Goal: Book appointment/travel/reservation

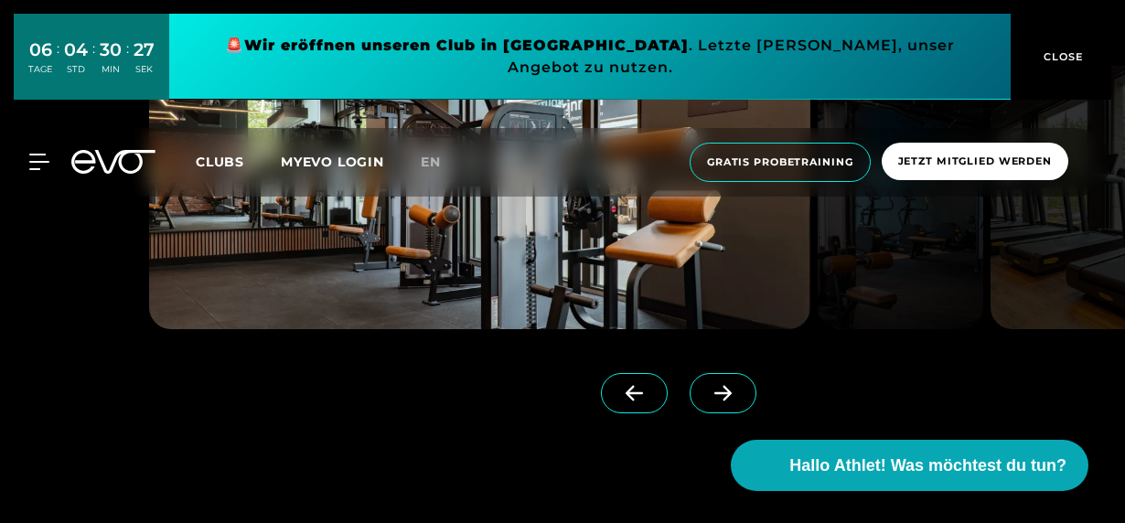
scroll to position [1921, 0]
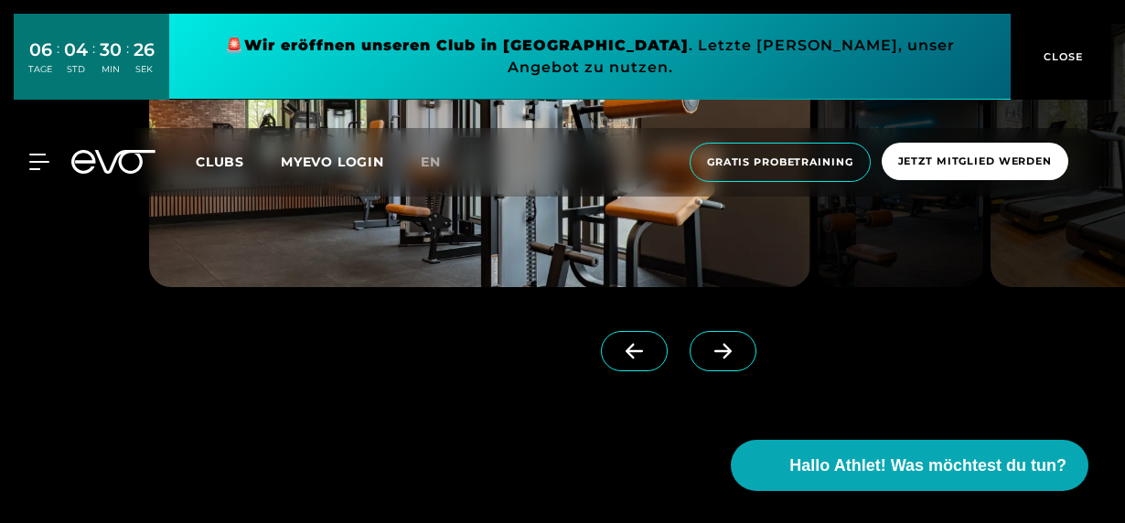
click at [707, 349] on icon at bounding box center [723, 351] width 32 height 16
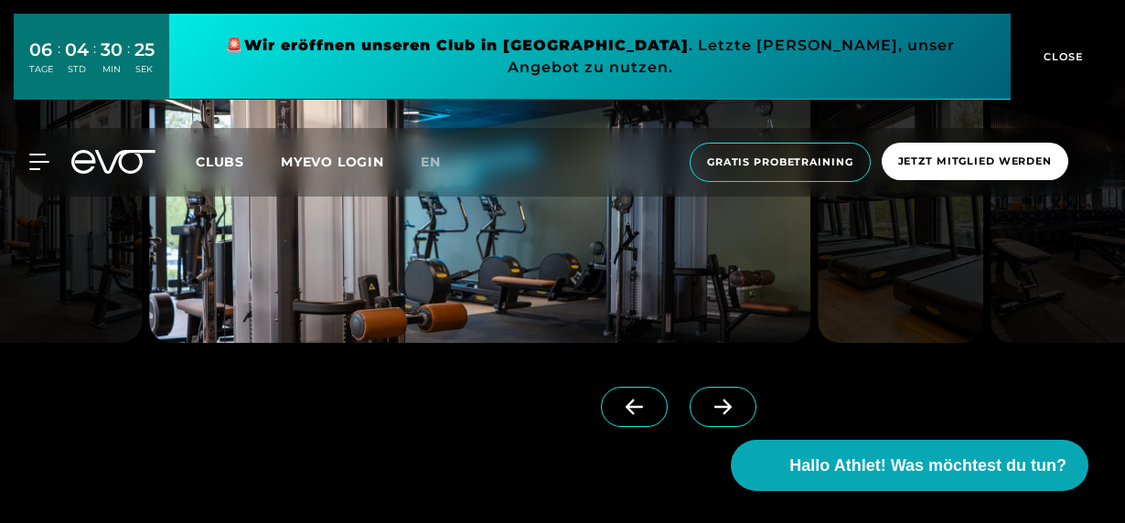
scroll to position [1829, 0]
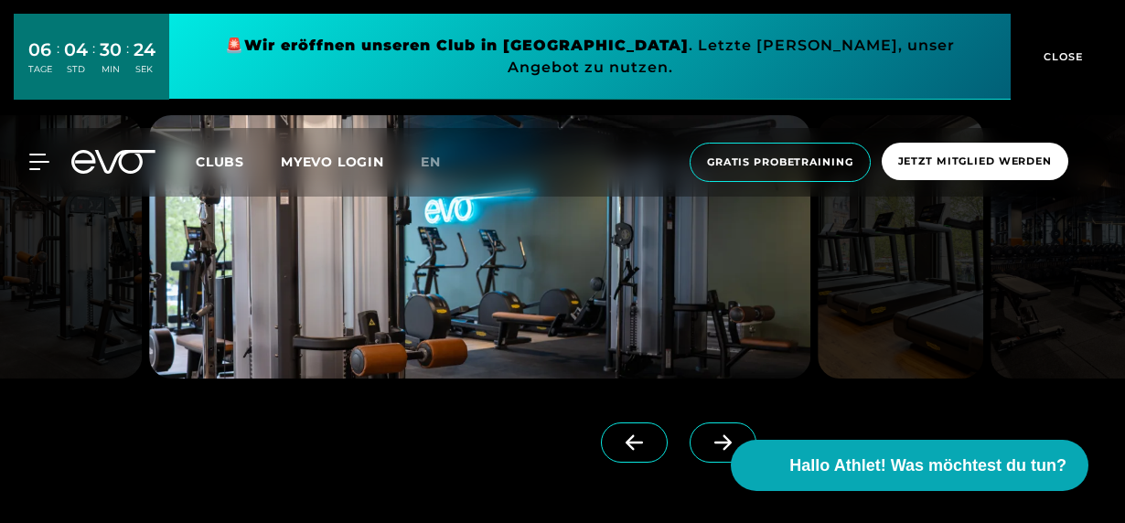
click at [707, 436] on icon at bounding box center [723, 442] width 32 height 16
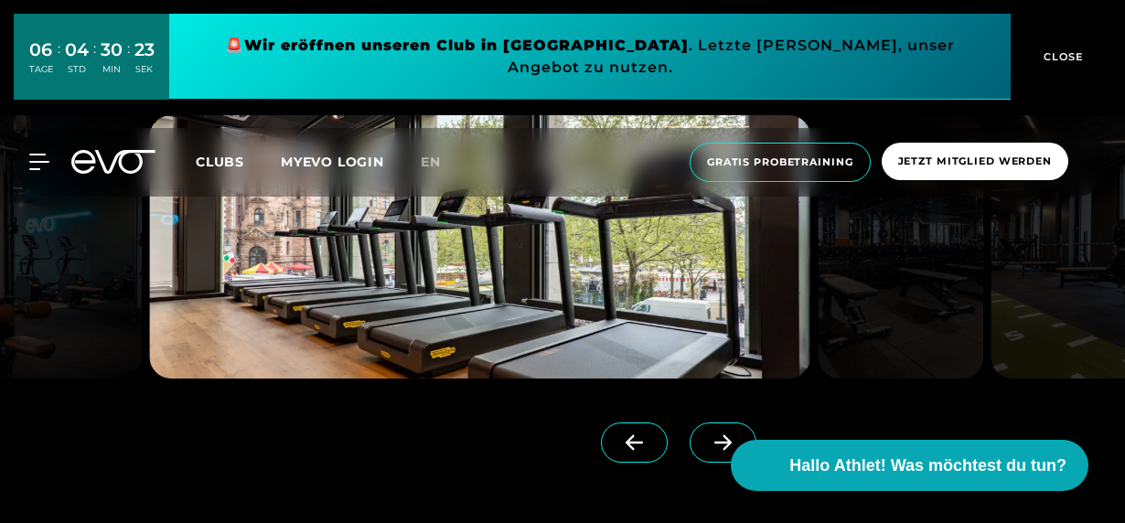
click at [707, 436] on icon at bounding box center [723, 442] width 32 height 16
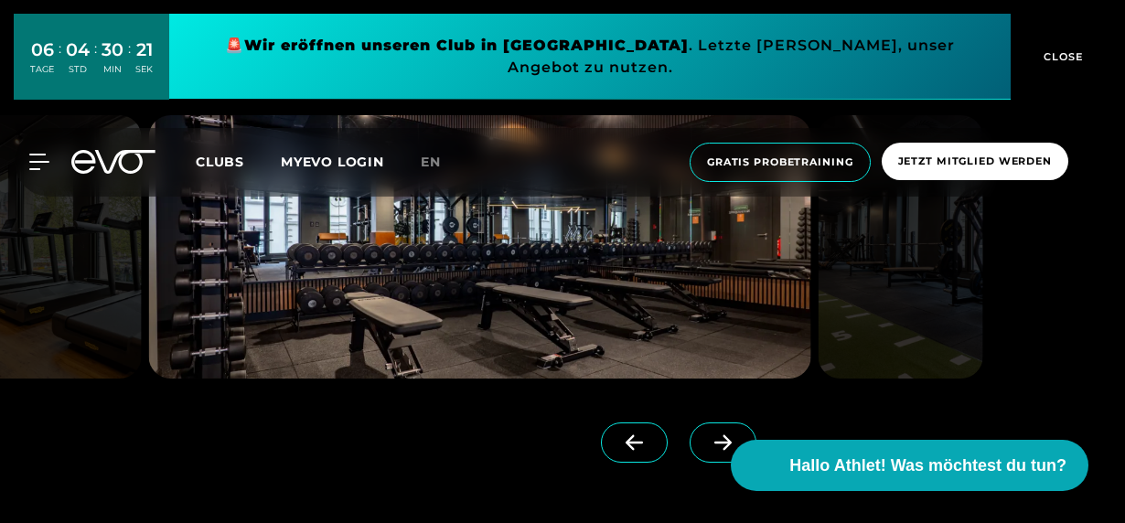
click at [707, 436] on icon at bounding box center [723, 442] width 32 height 16
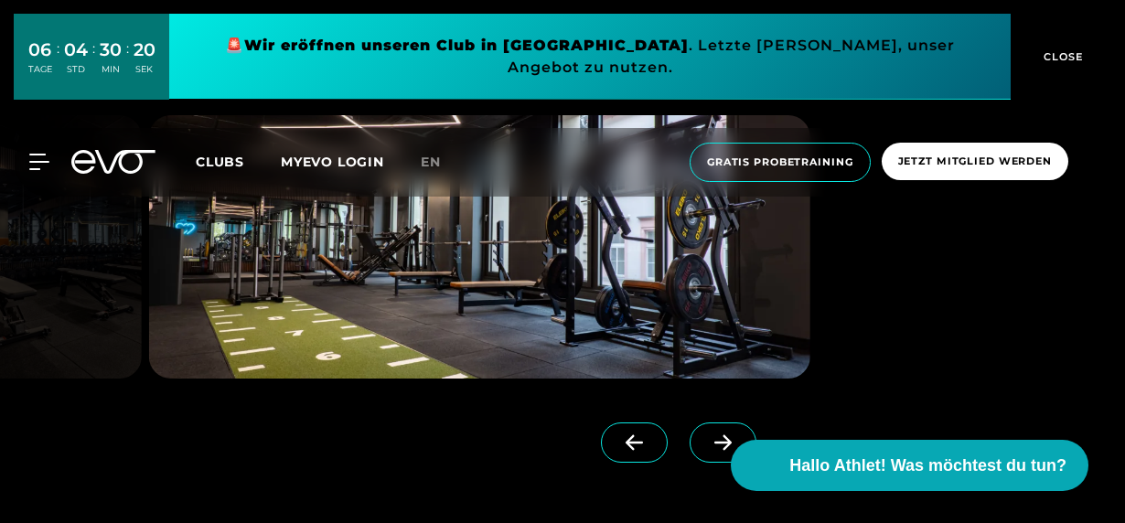
click at [707, 436] on icon at bounding box center [723, 442] width 32 height 16
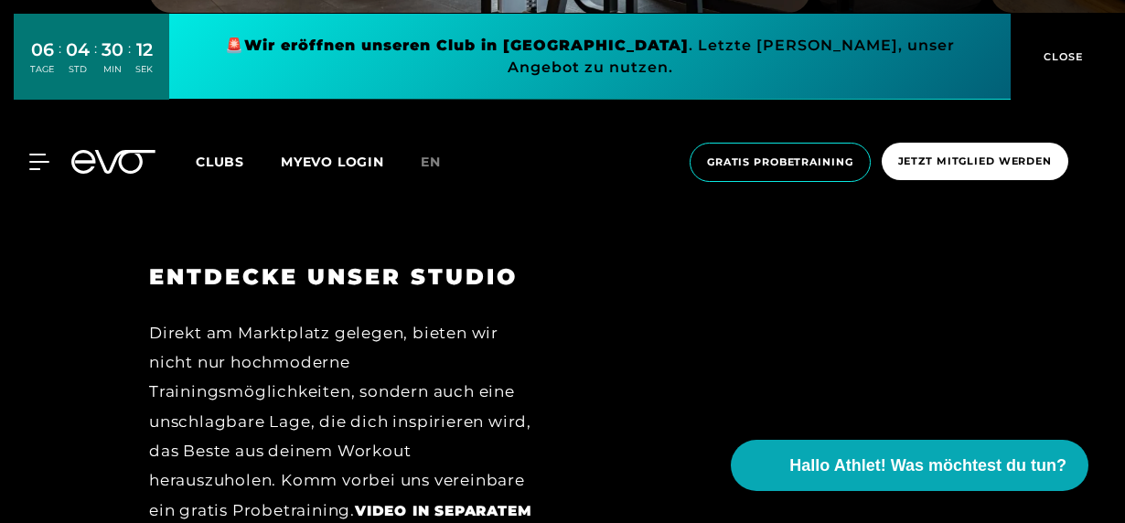
scroll to position [2287, 0]
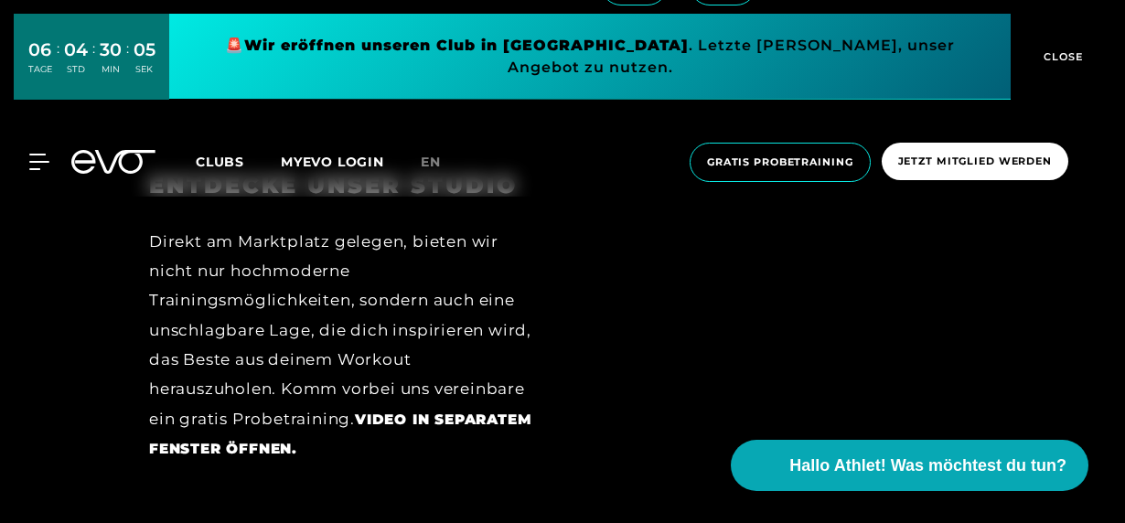
click at [407, 418] on strong "Video in separatem Fenster öffnen." at bounding box center [340, 434] width 382 height 47
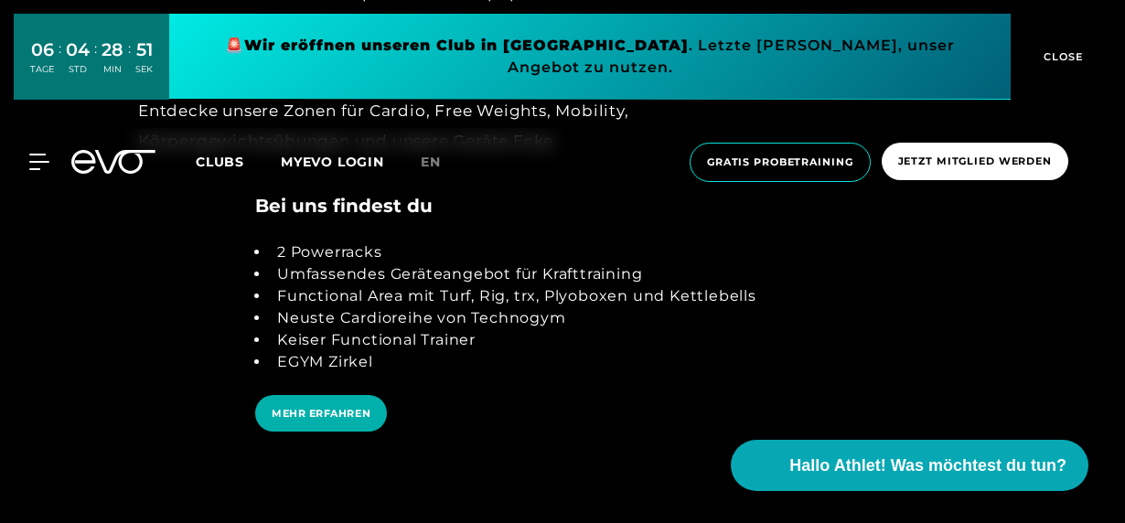
scroll to position [3293, 0]
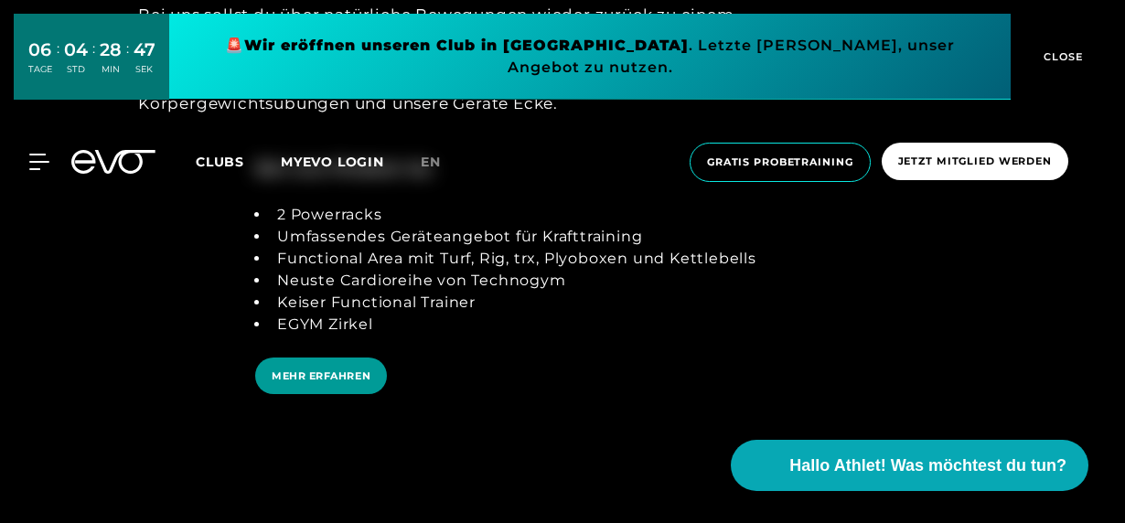
click at [296, 373] on span "MEHR ERFAHREN" at bounding box center [321, 377] width 99 height 16
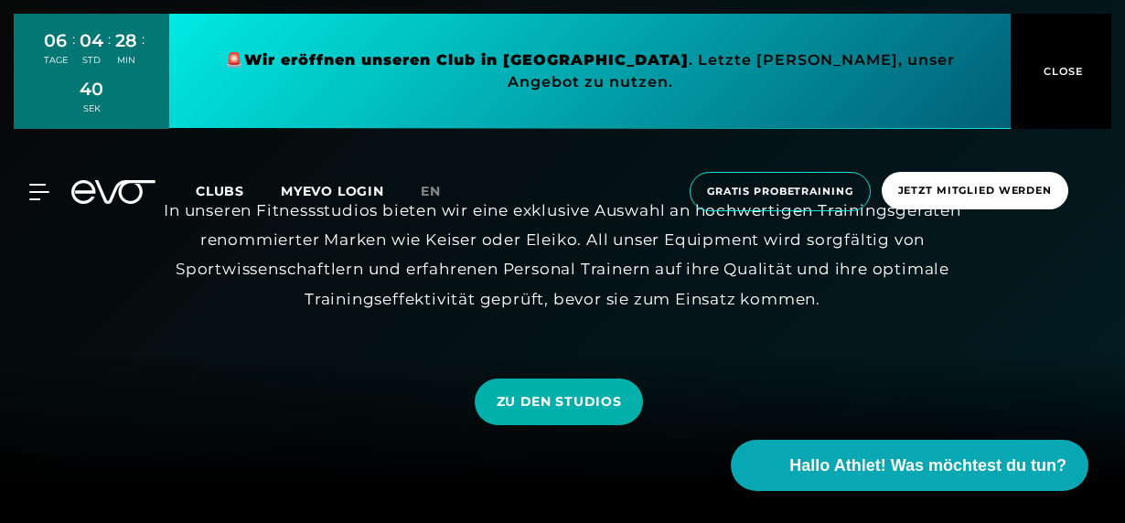
scroll to position [91, 0]
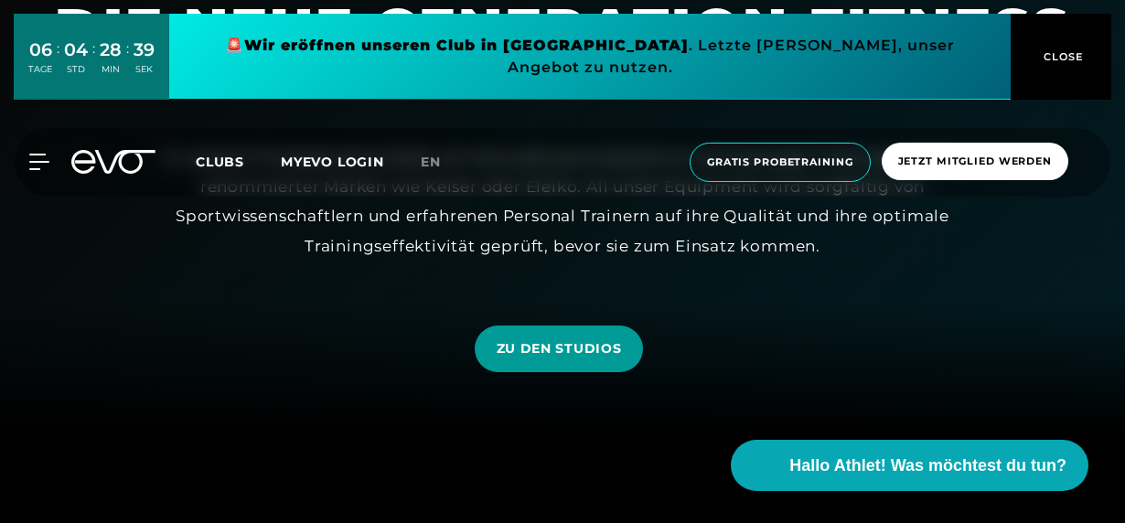
click at [529, 353] on span "ZU DEN STUDIOS" at bounding box center [559, 348] width 125 height 19
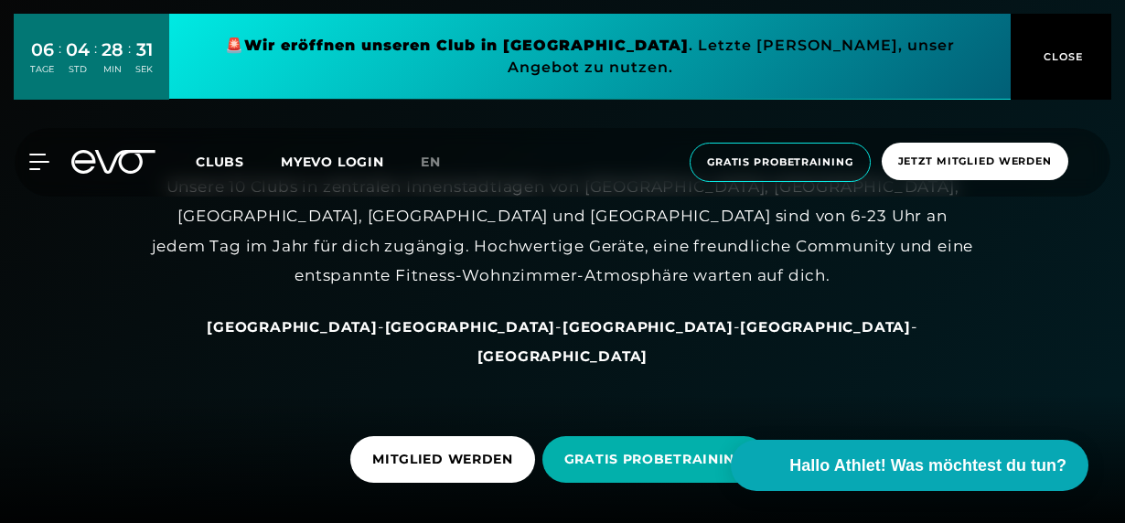
scroll to position [91, 0]
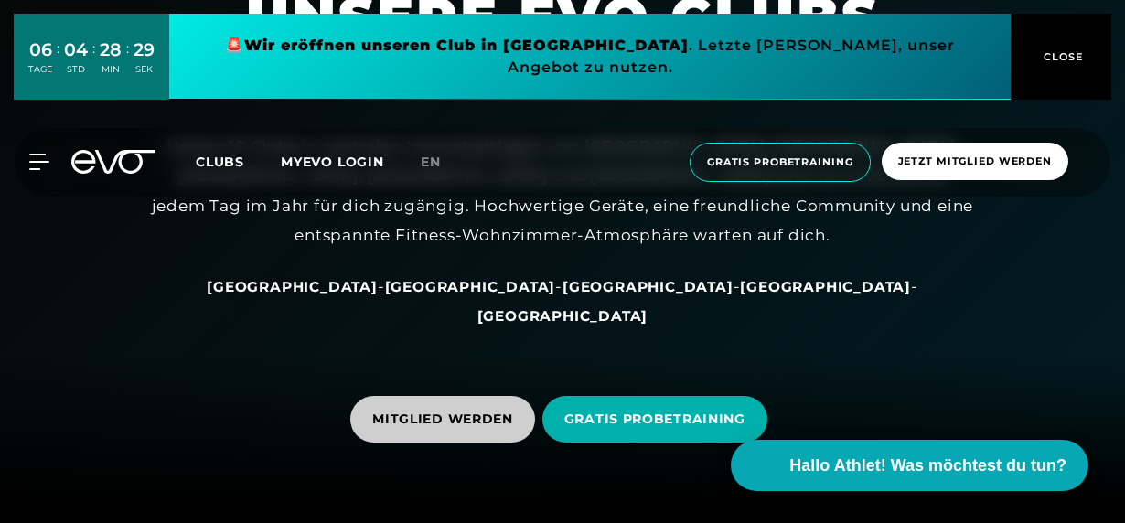
click at [424, 410] on span "MITGLIED WERDEN" at bounding box center [442, 419] width 141 height 19
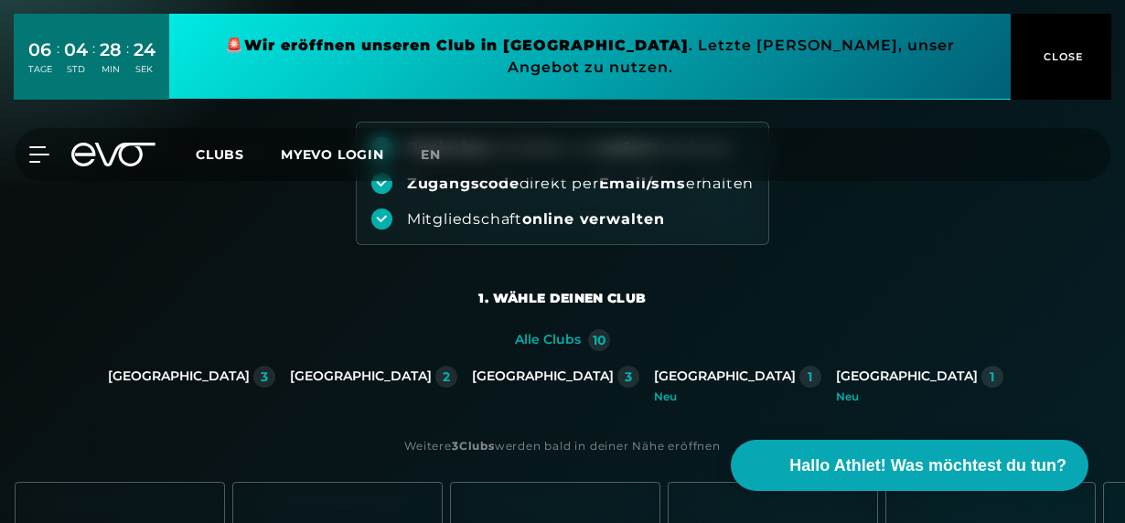
scroll to position [274, 0]
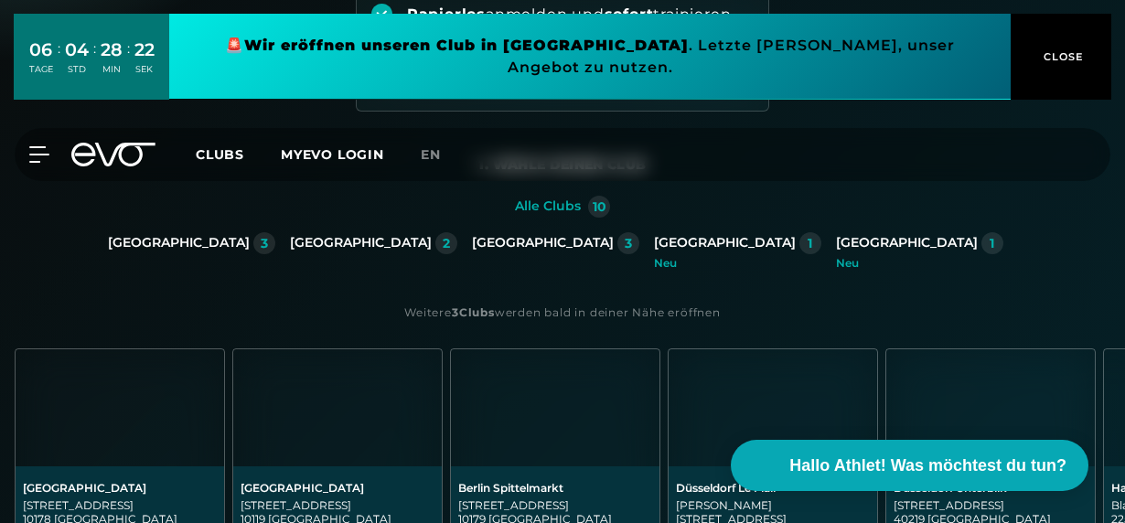
click at [836, 258] on div "Neu" at bounding box center [919, 263] width 167 height 11
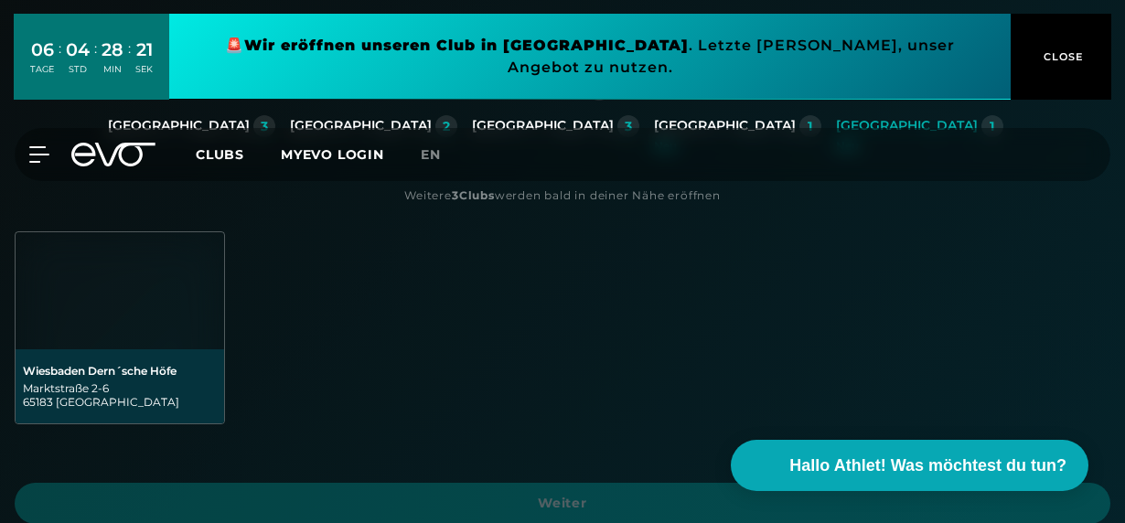
scroll to position [457, 0]
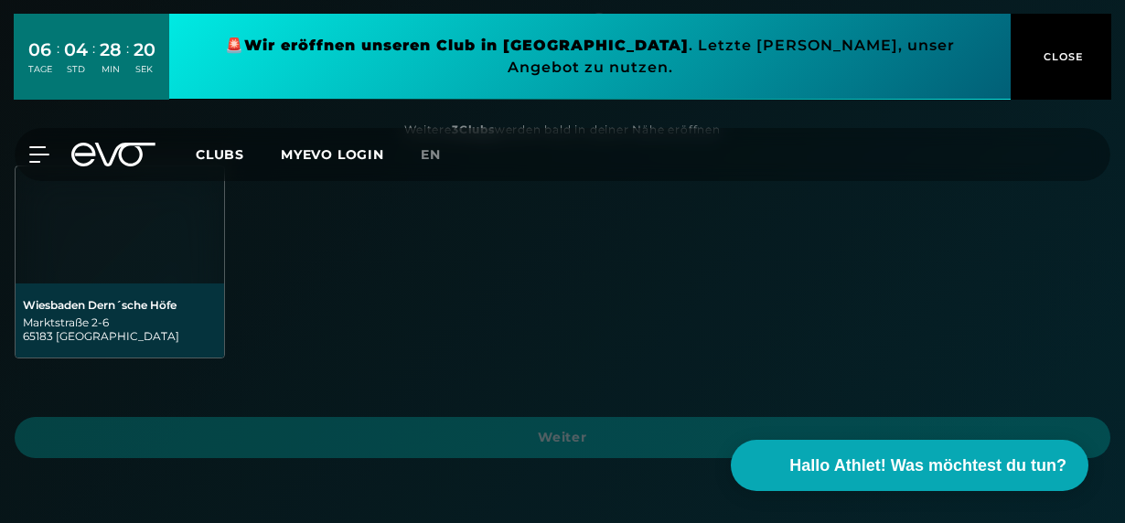
click at [97, 322] on div "Marktstraße 2-6 65183 Wiesbaden" at bounding box center [120, 329] width 194 height 27
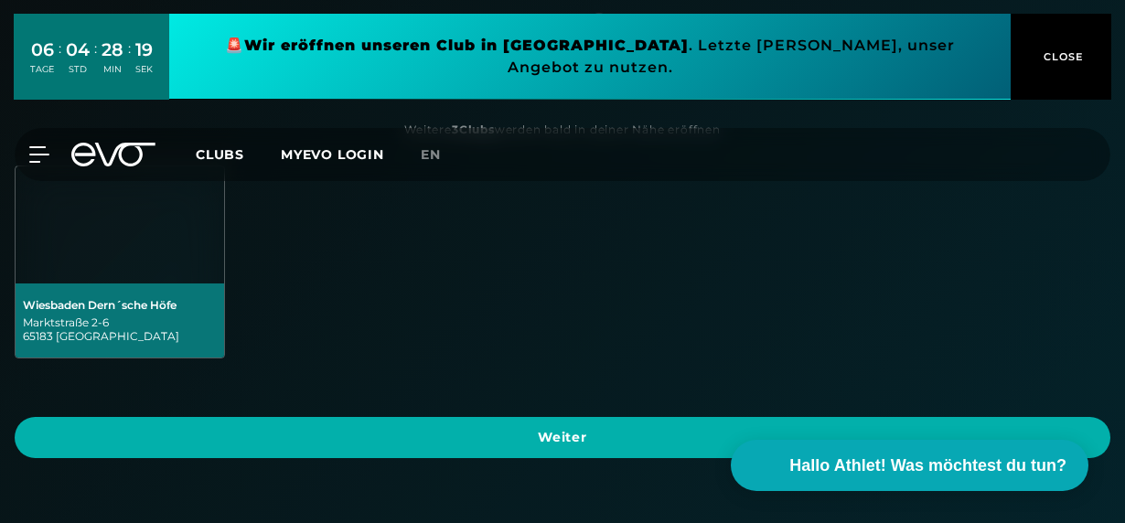
click at [541, 428] on span "Weiter" at bounding box center [563, 437] width 1052 height 19
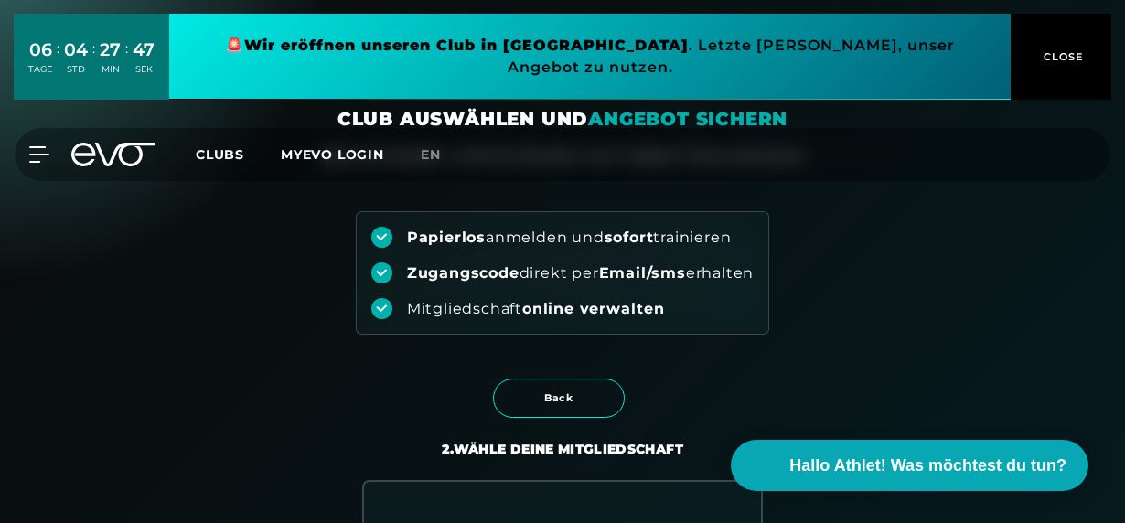
scroll to position [0, 0]
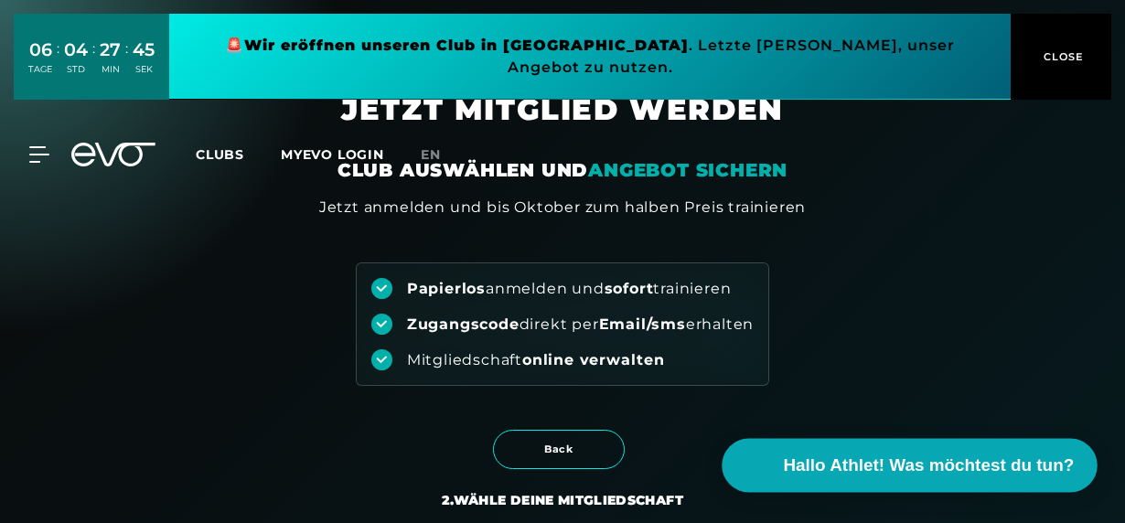
click at [907, 464] on span "Hallo Athlet! Was möchtest du tun?" at bounding box center [929, 466] width 291 height 26
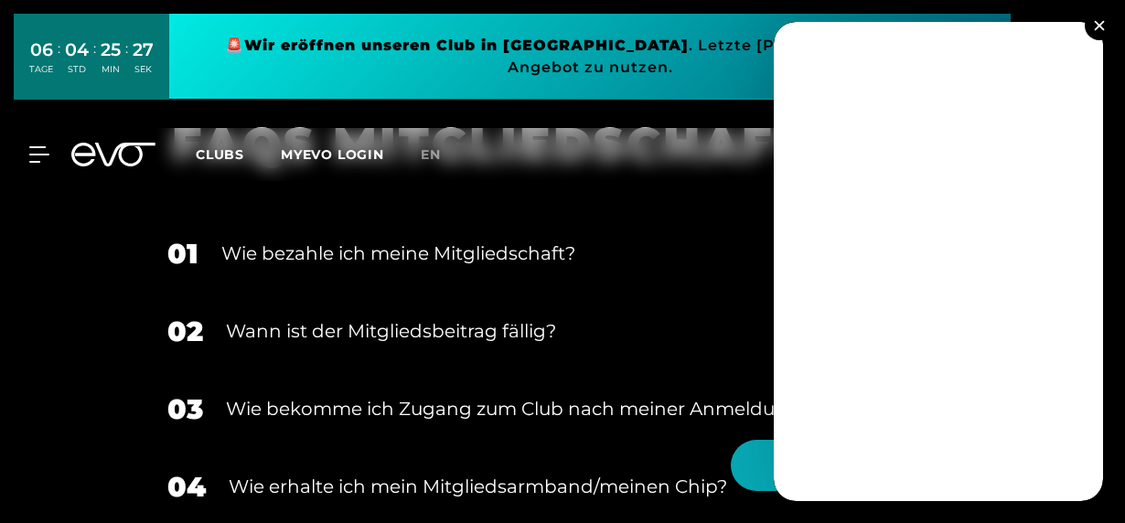
scroll to position [3476, 0]
click at [418, 257] on div "Wie bezahle ich meine Mitgliedschaft?" at bounding box center [572, 252] width 702 height 27
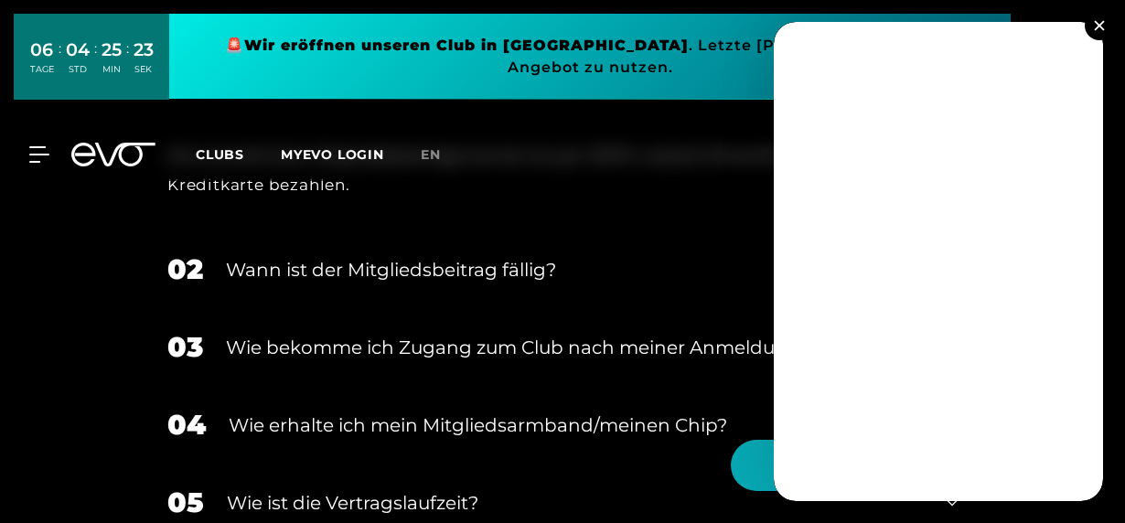
scroll to position [3659, 0]
click at [402, 273] on div "Wann ist der Mitgliedsbeitrag fällig?" at bounding box center [575, 268] width 698 height 27
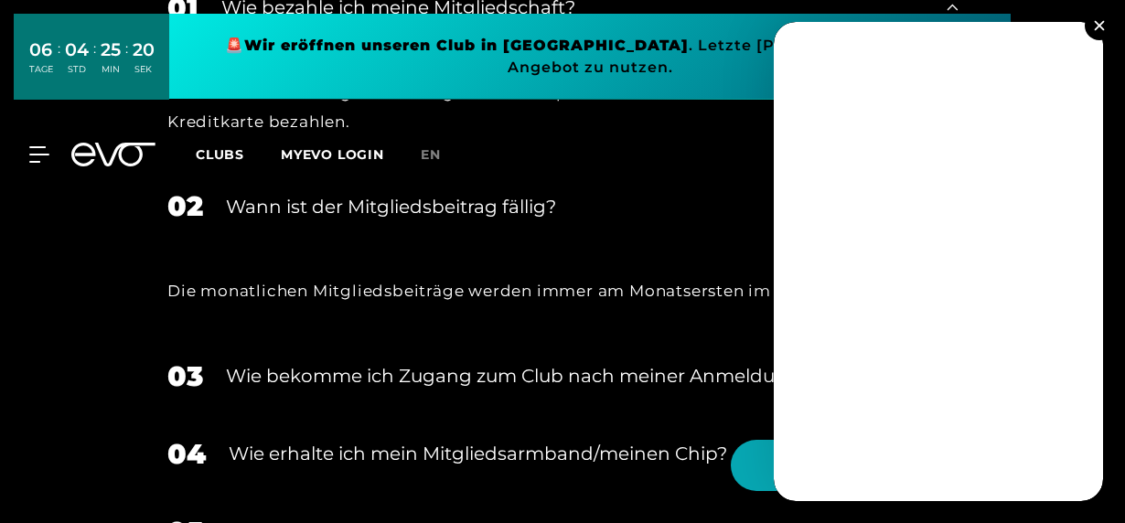
scroll to position [3750, 0]
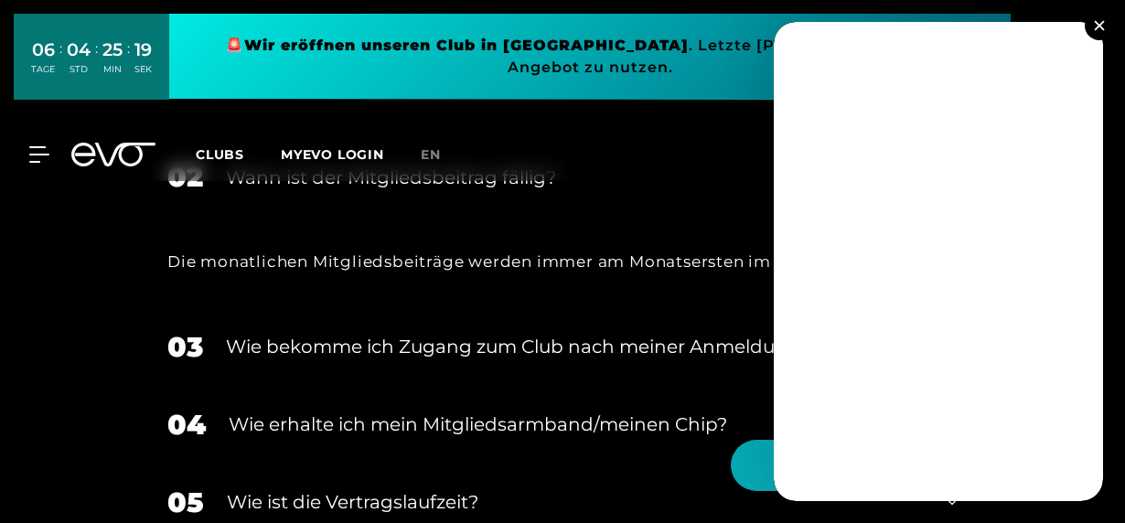
click at [397, 344] on div "Wie bekomme ich Zugang zum Club nach meiner Anmeldung?" at bounding box center [575, 346] width 698 height 27
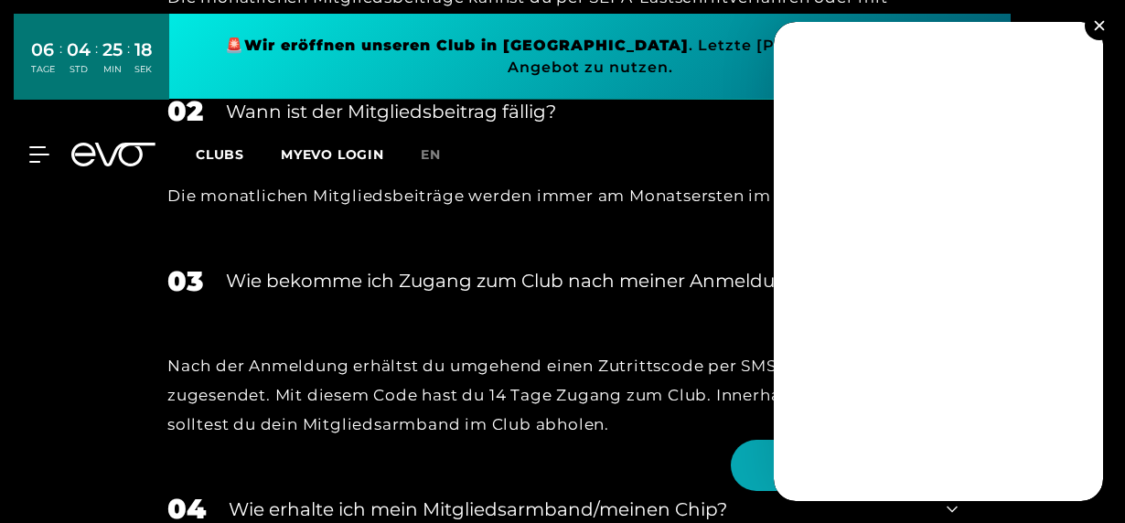
scroll to position [3933, 0]
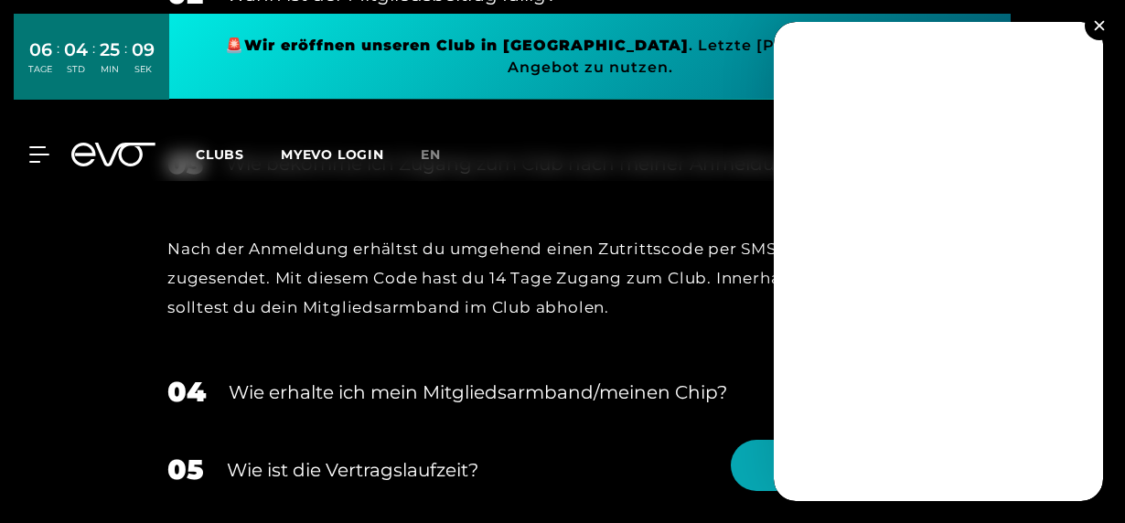
click at [426, 387] on div "Wie erhalte ich mein Mitgliedsarmband/meinen Chip?" at bounding box center [576, 392] width 695 height 27
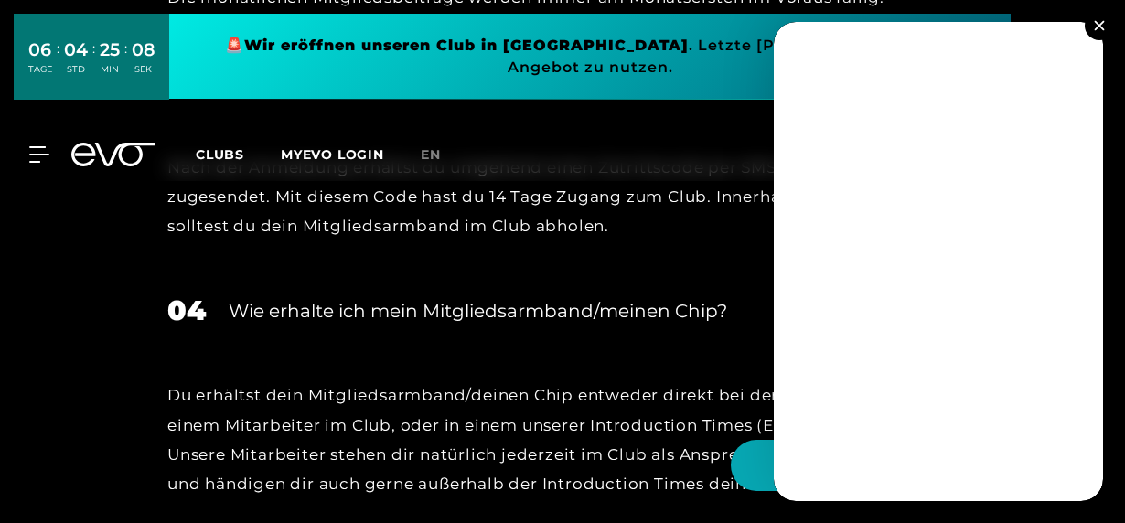
scroll to position [4116, 0]
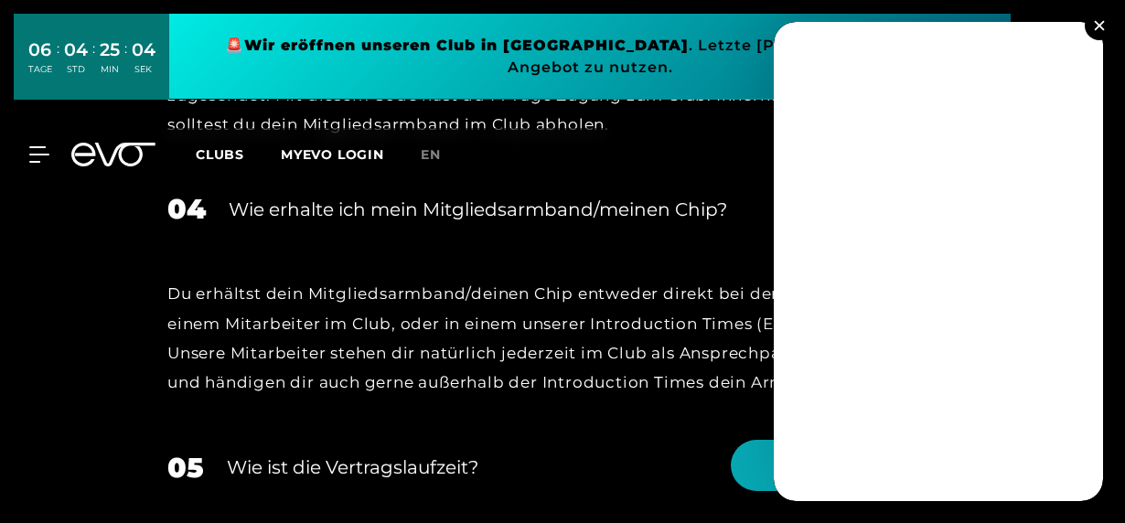
click at [1104, 27] on button at bounding box center [1099, 25] width 29 height 29
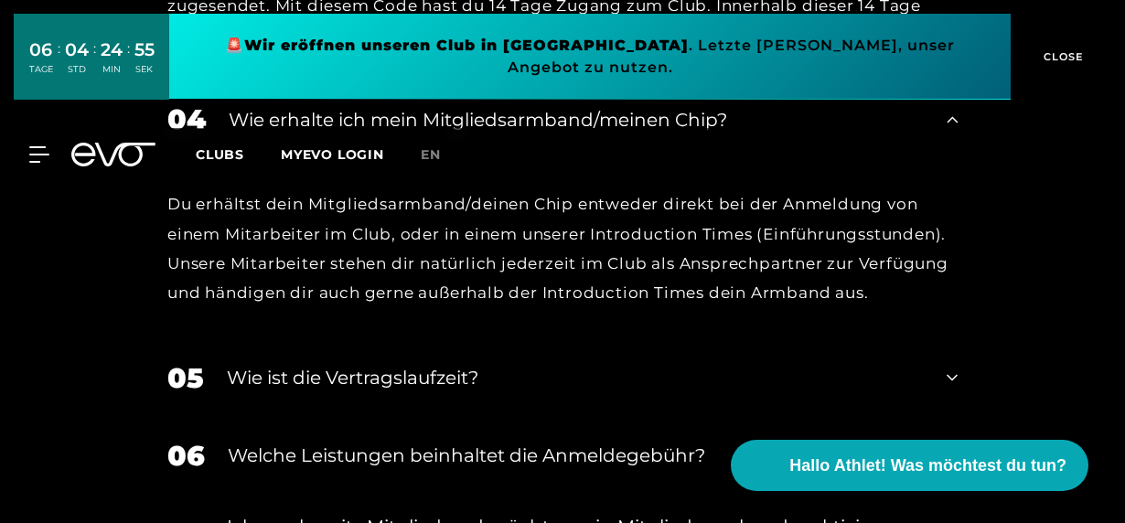
scroll to position [4208, 0]
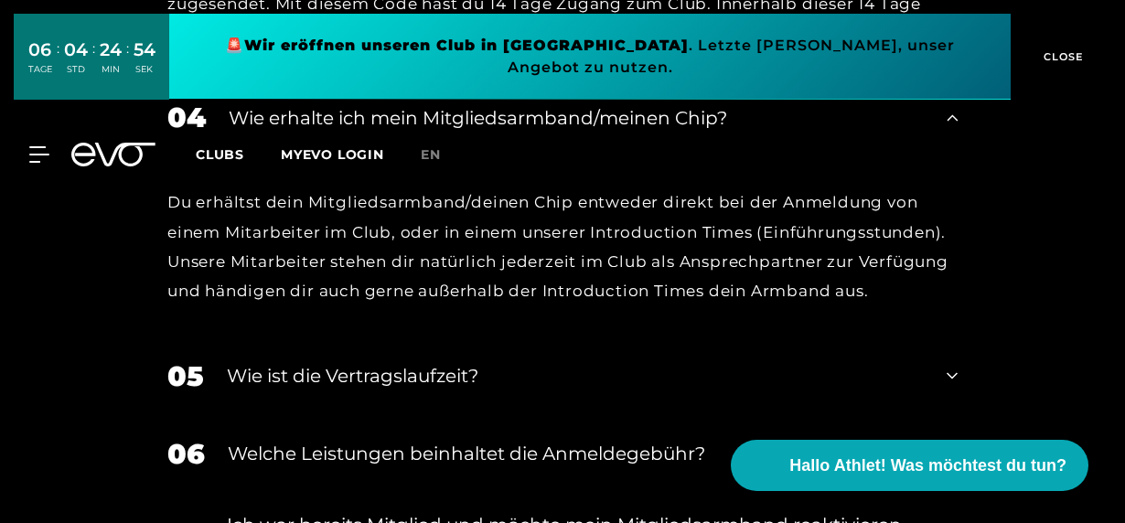
click at [361, 384] on div "Wie ist die Vertragslaufzeit?" at bounding box center [575, 375] width 697 height 27
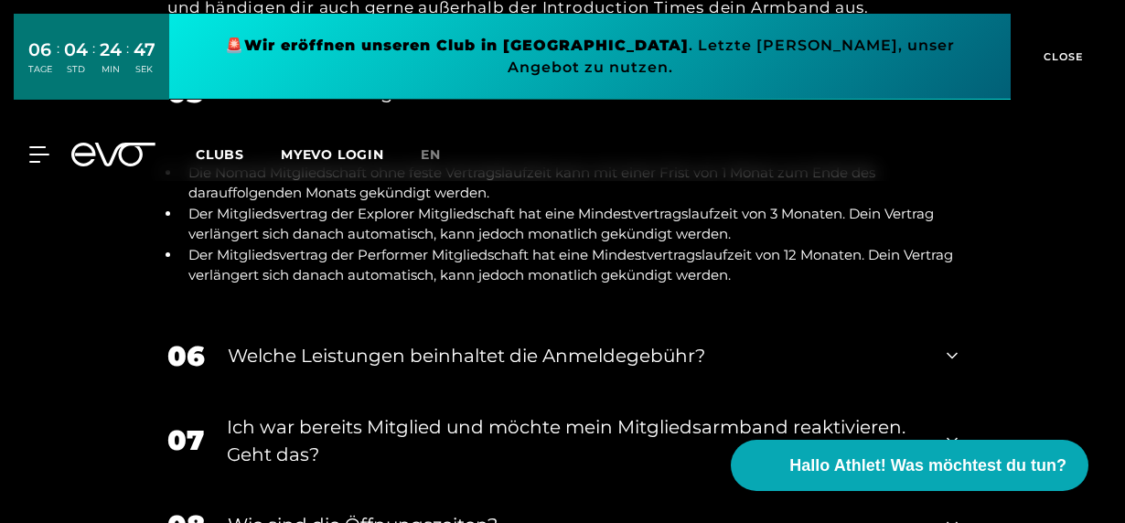
scroll to position [4665, 0]
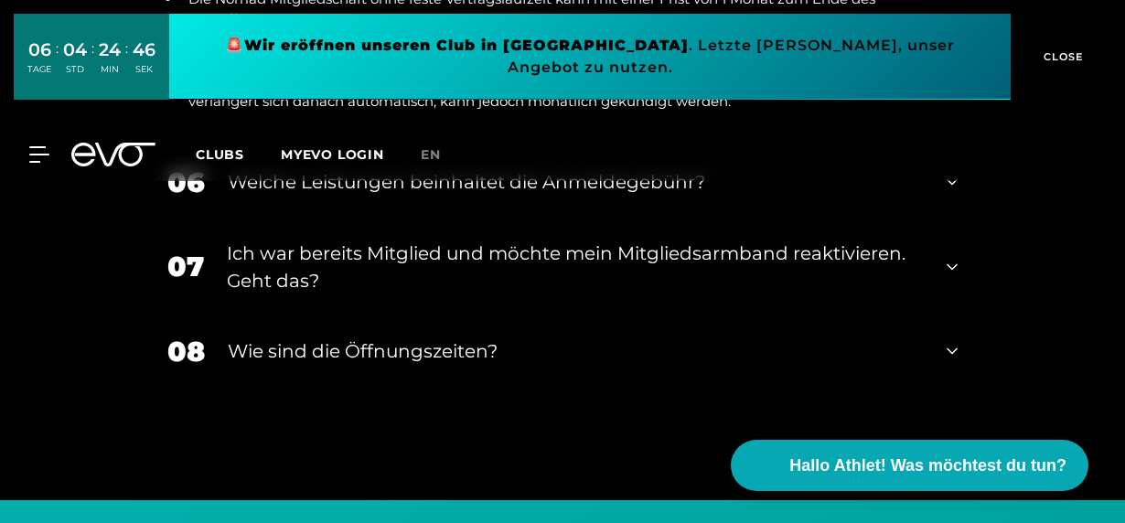
click at [456, 166] on link "en" at bounding box center [442, 155] width 42 height 21
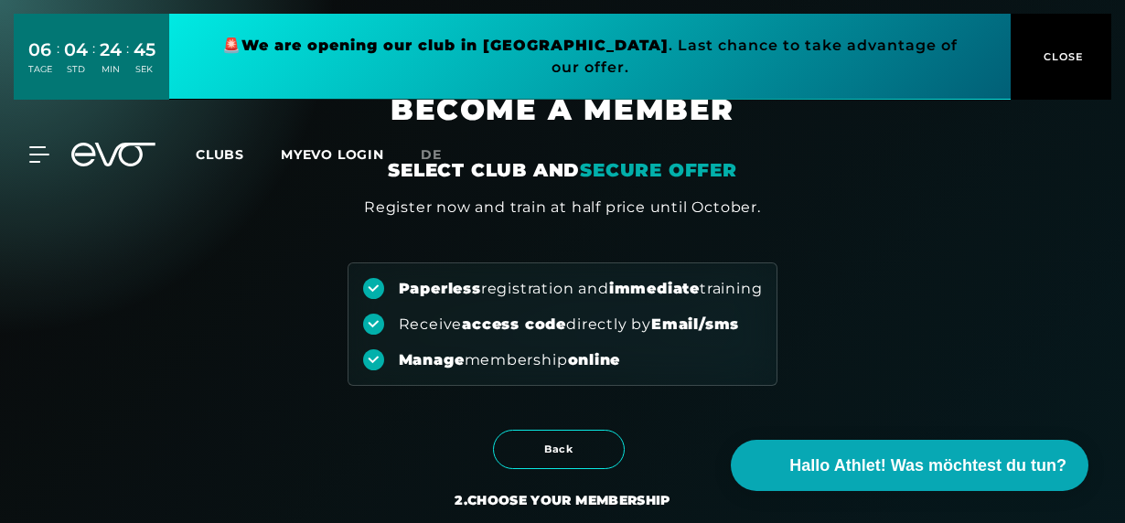
click at [291, 280] on div "Paperless registration and immediate training Receive access code directly by E…" at bounding box center [562, 302] width 1125 height 167
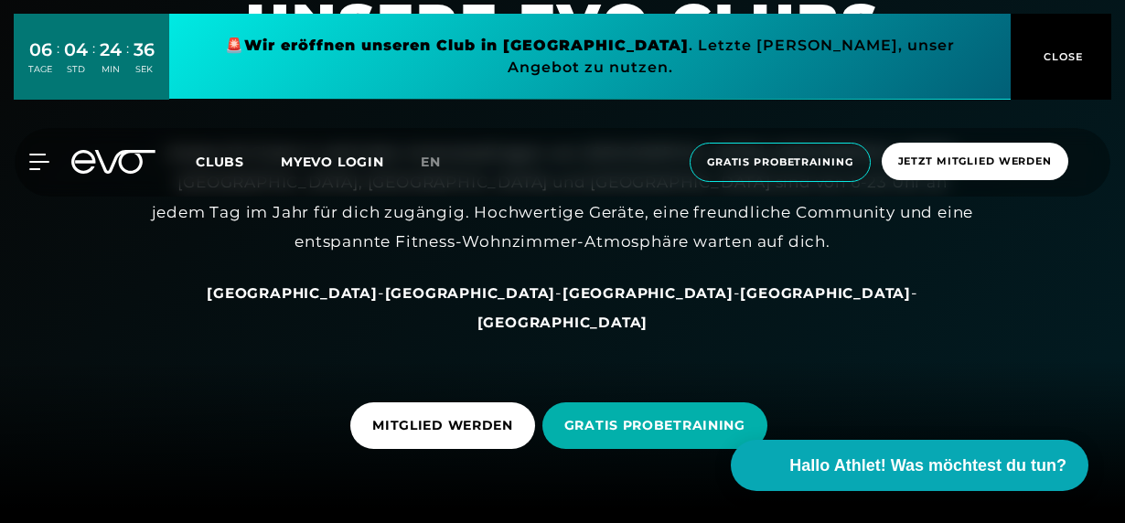
scroll to position [183, 0]
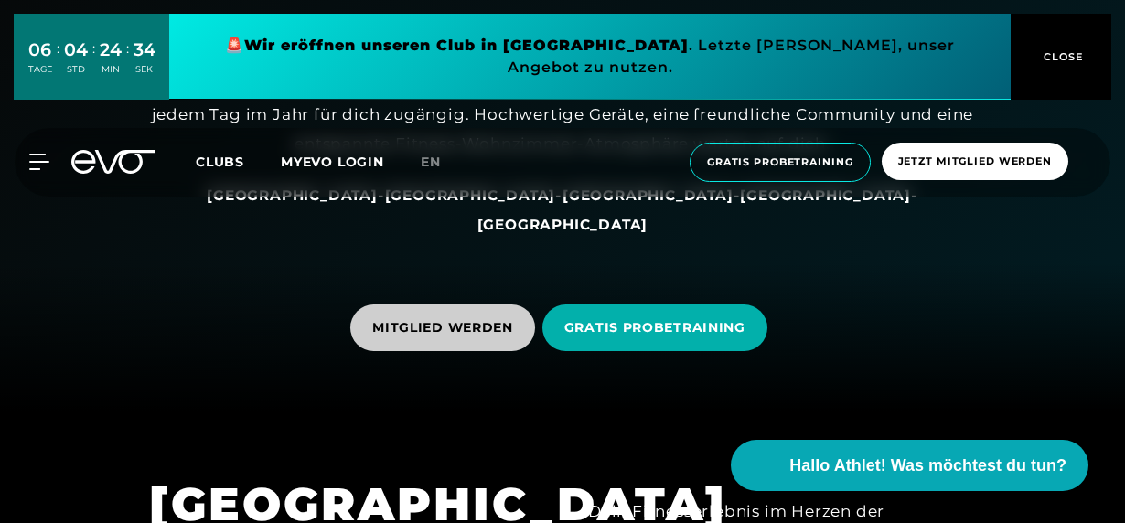
click at [434, 318] on span "MITGLIED WERDEN" at bounding box center [442, 327] width 141 height 19
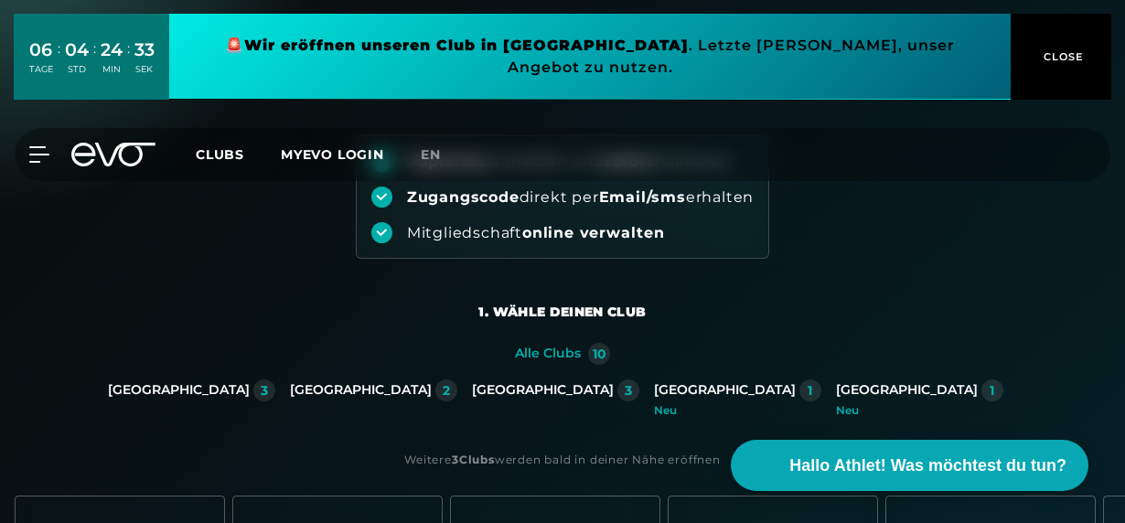
scroll to position [274, 0]
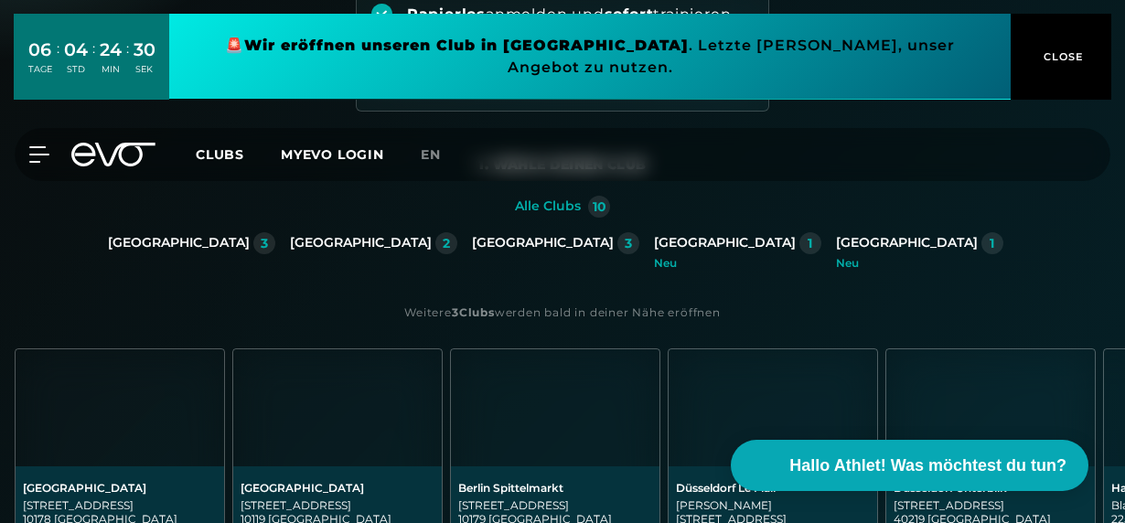
click at [836, 236] on div "[GEOGRAPHIC_DATA]" at bounding box center [907, 243] width 142 height 16
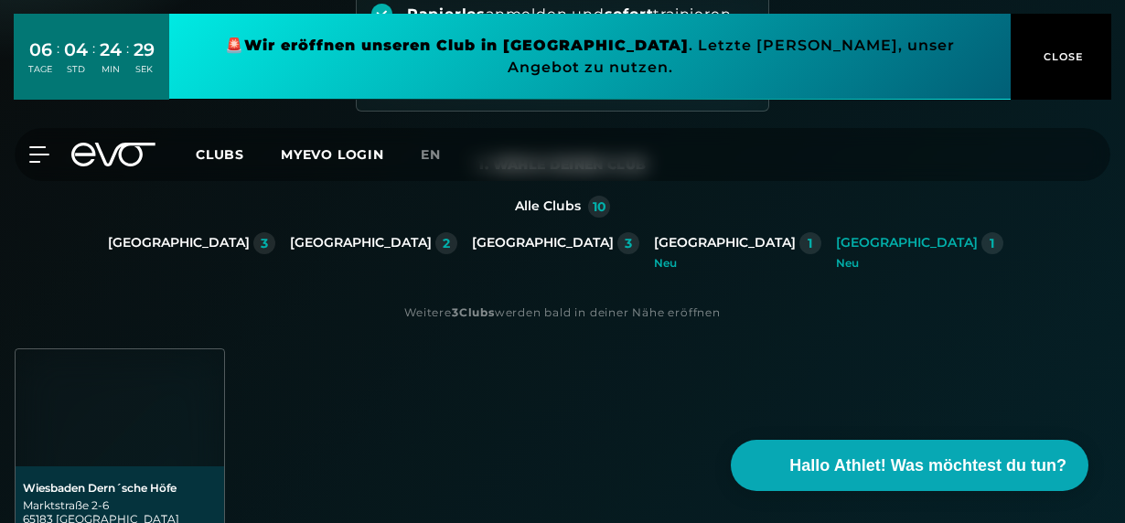
click at [148, 492] on div "Wiesbaden Dern´sche Höfe" at bounding box center [120, 488] width 194 height 14
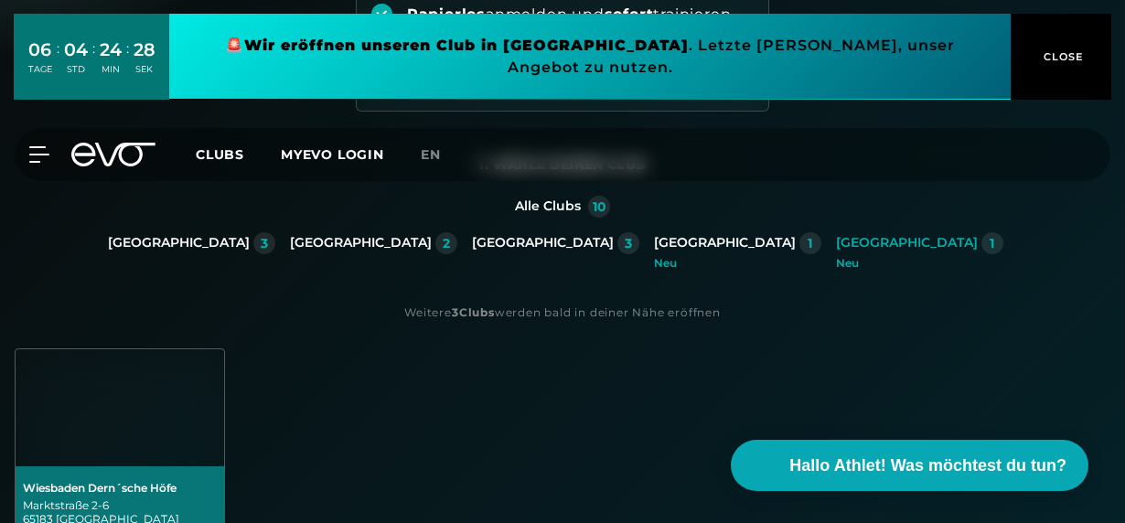
click at [102, 487] on div "Wiesbaden Dern´sche Höfe" at bounding box center [120, 488] width 194 height 14
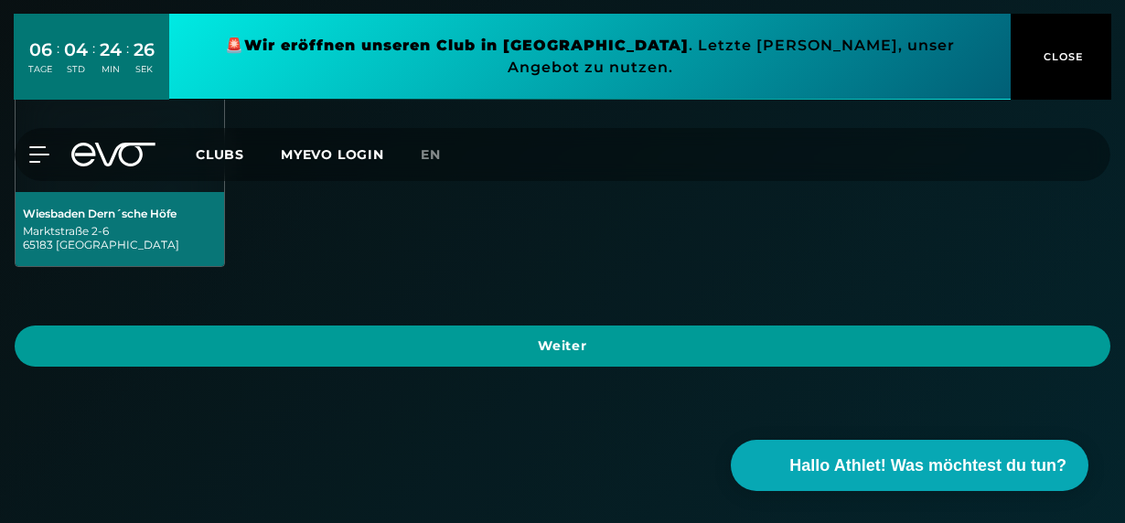
click at [506, 351] on span "Weiter" at bounding box center [563, 346] width 1052 height 19
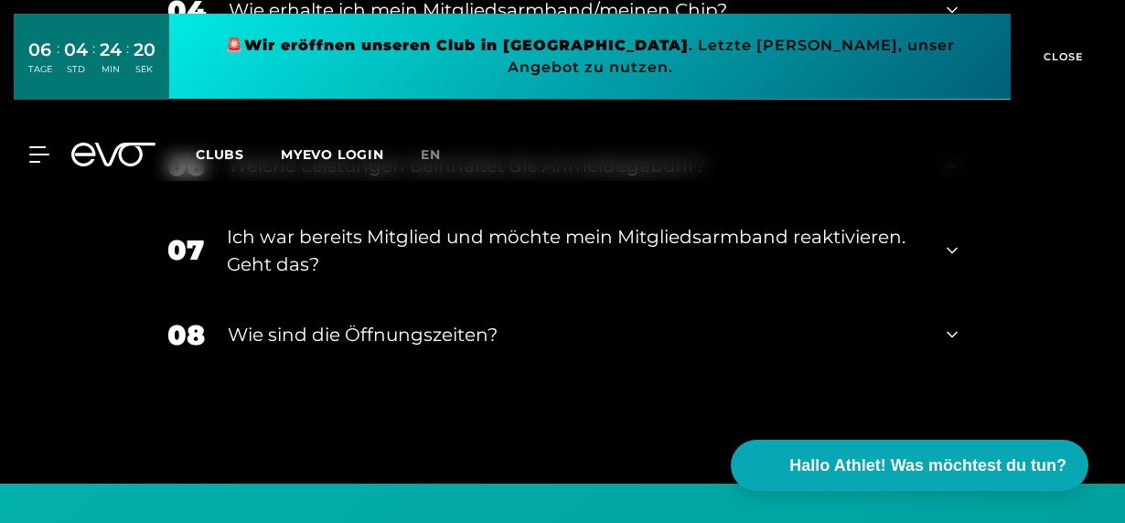
scroll to position [3861, 0]
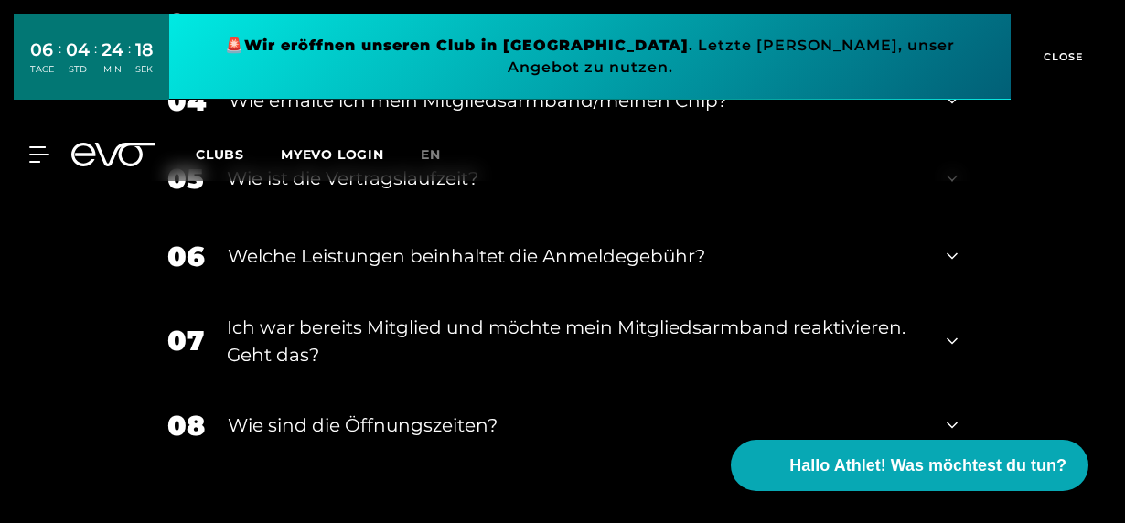
click at [401, 179] on div "Wie ist die Vertragslaufzeit?" at bounding box center [575, 178] width 697 height 27
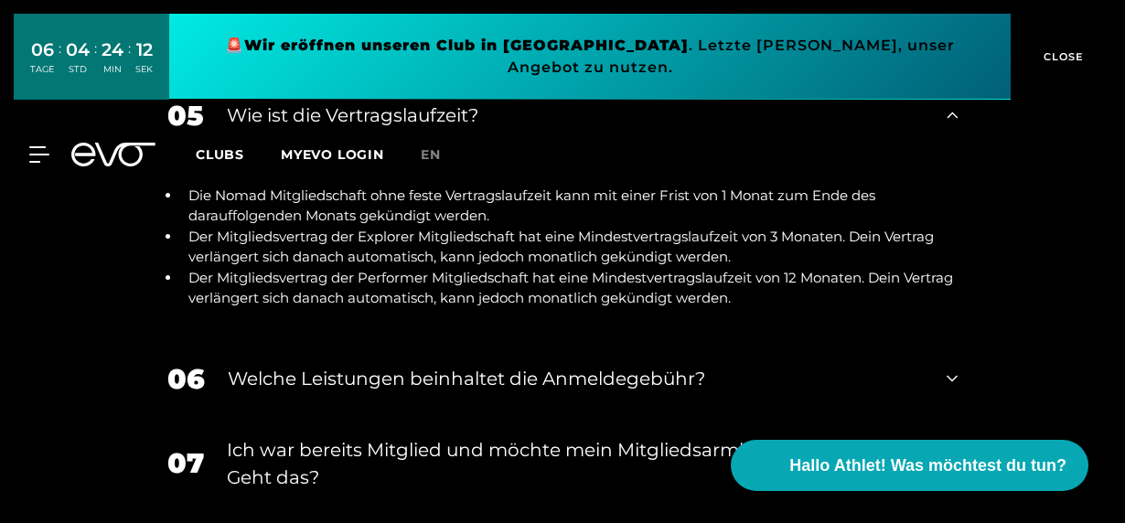
scroll to position [3952, 0]
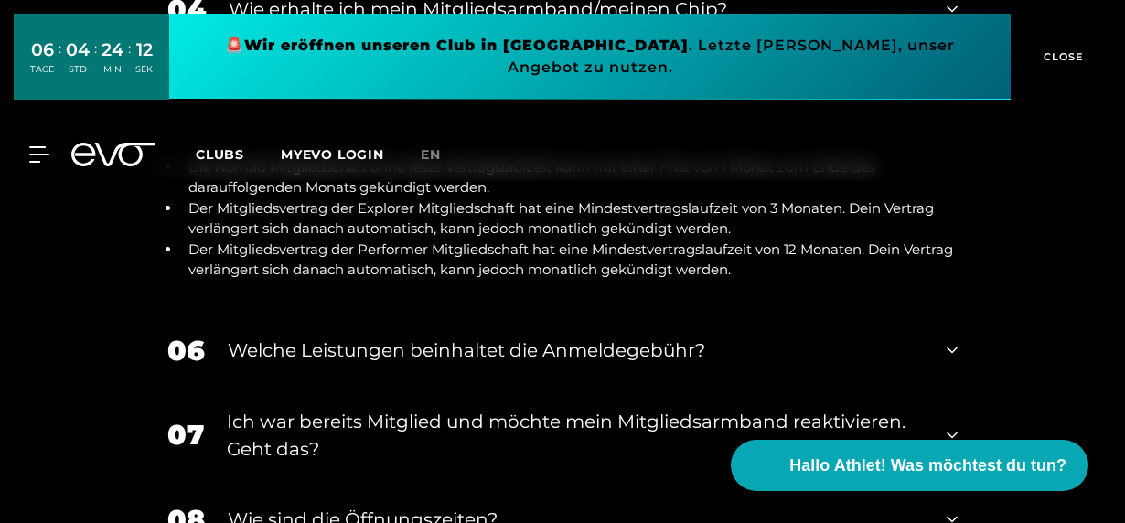
click at [414, 351] on div "Welche Leistungen beinhaltet die Anmeldegebühr?" at bounding box center [576, 350] width 696 height 27
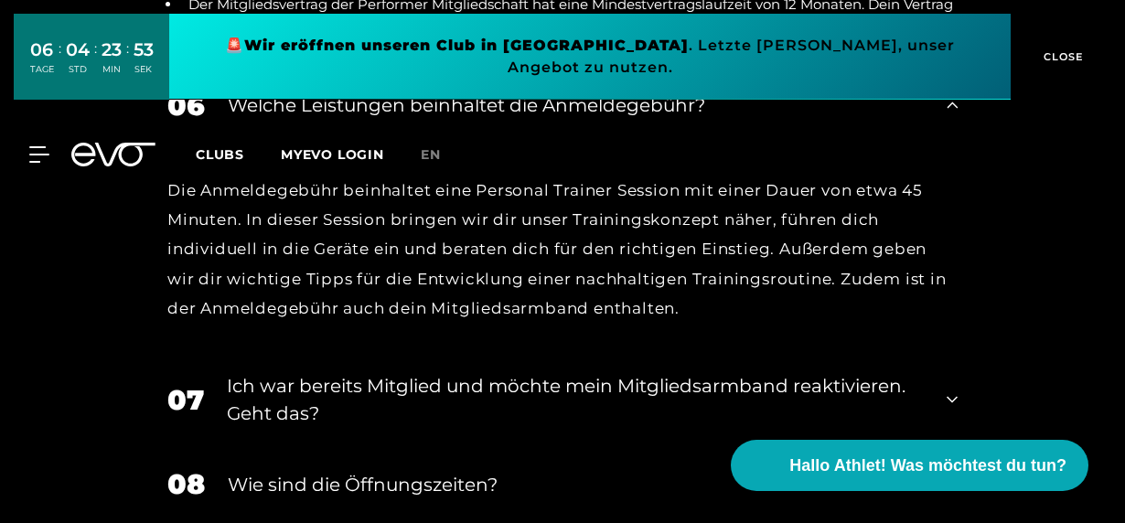
scroll to position [4227, 0]
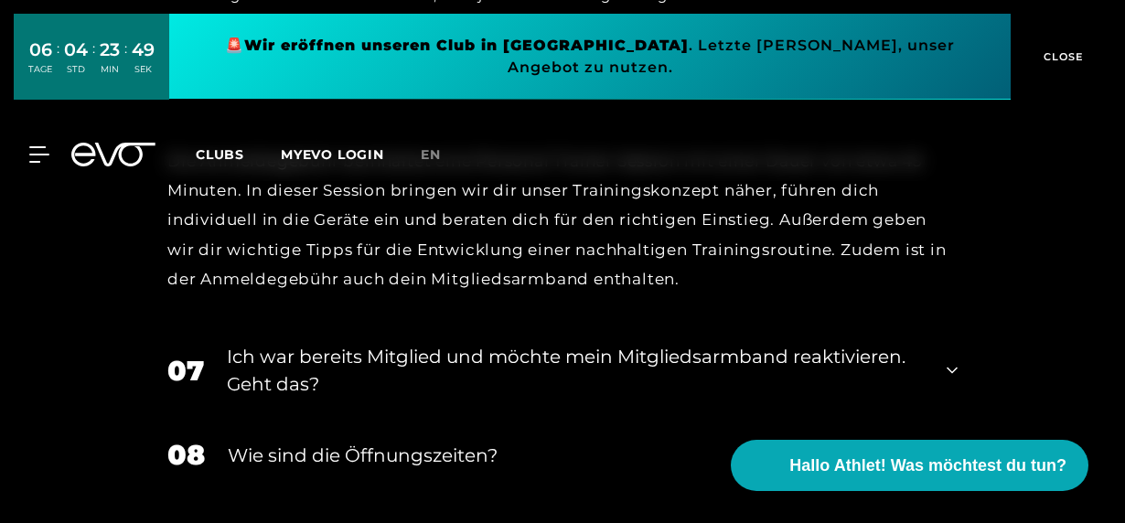
click at [406, 353] on div "Ich war bereits Mitglied und möchte mein Mitgliedsarmband reaktivieren. Geht da…" at bounding box center [575, 370] width 697 height 55
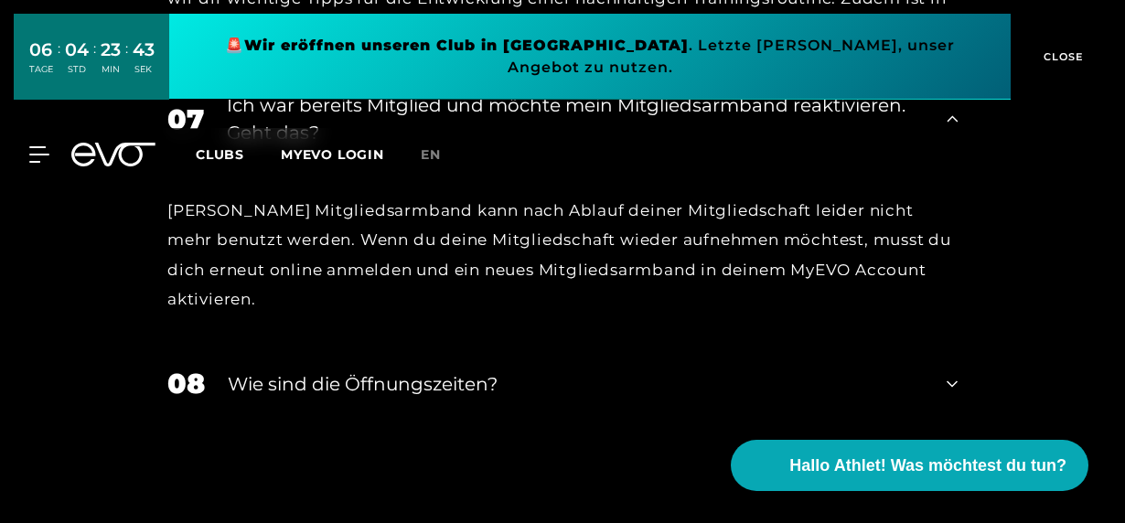
scroll to position [4593, 0]
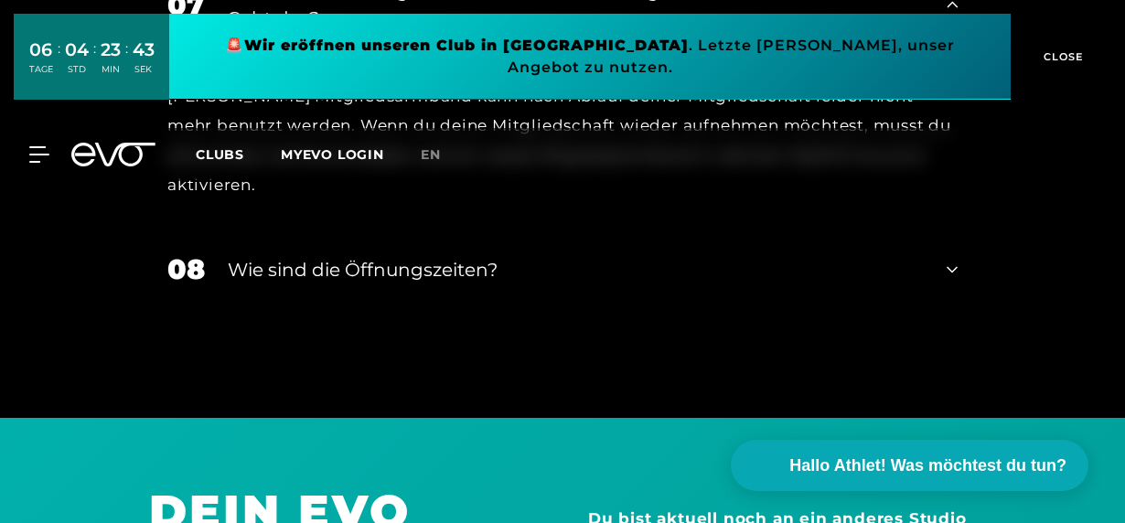
click at [404, 256] on div "Wie sind die Öffnungszeiten?" at bounding box center [576, 269] width 696 height 27
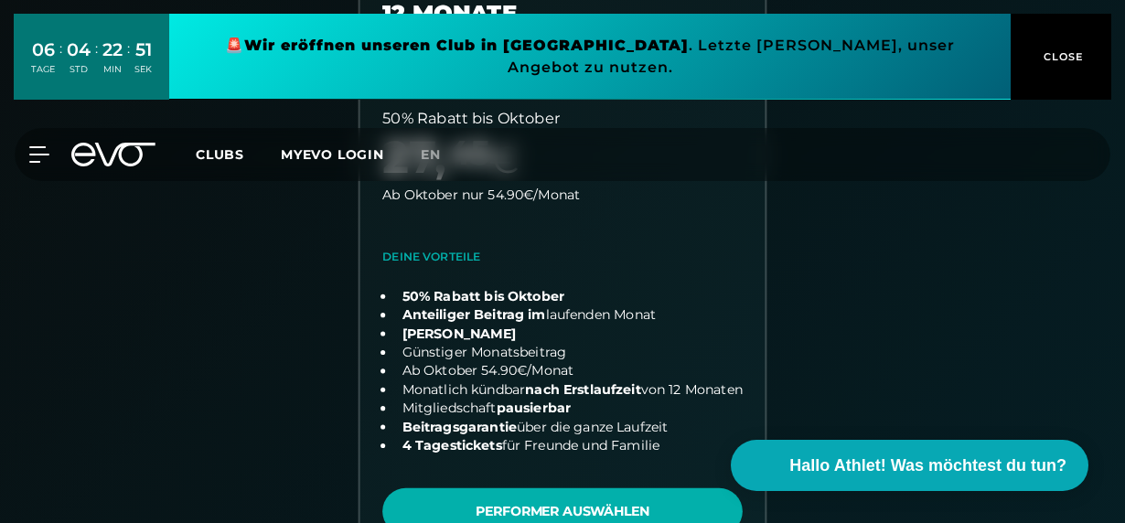
scroll to position [640, 0]
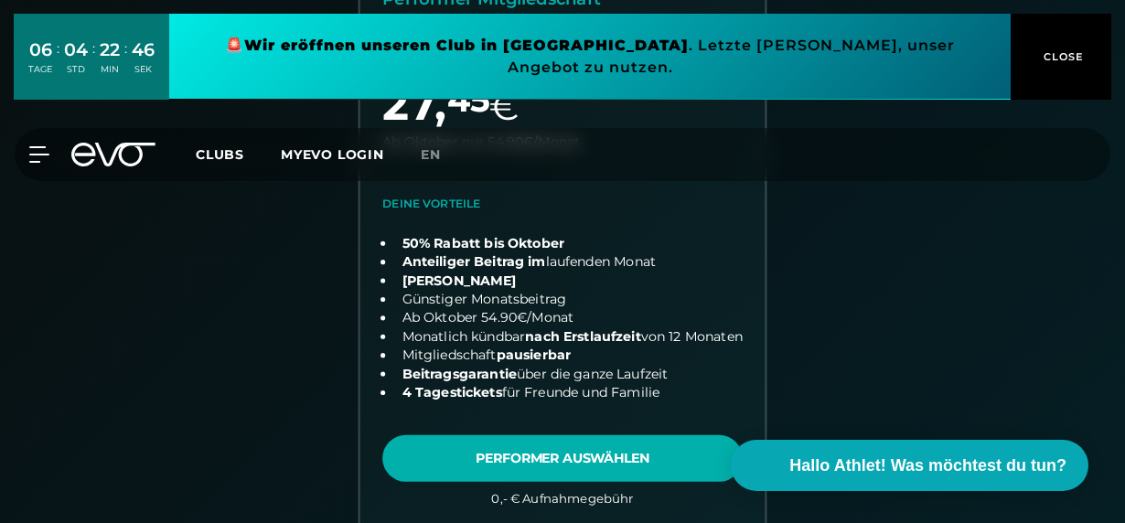
click at [513, 456] on link "choose plan" at bounding box center [562, 210] width 405 height 646
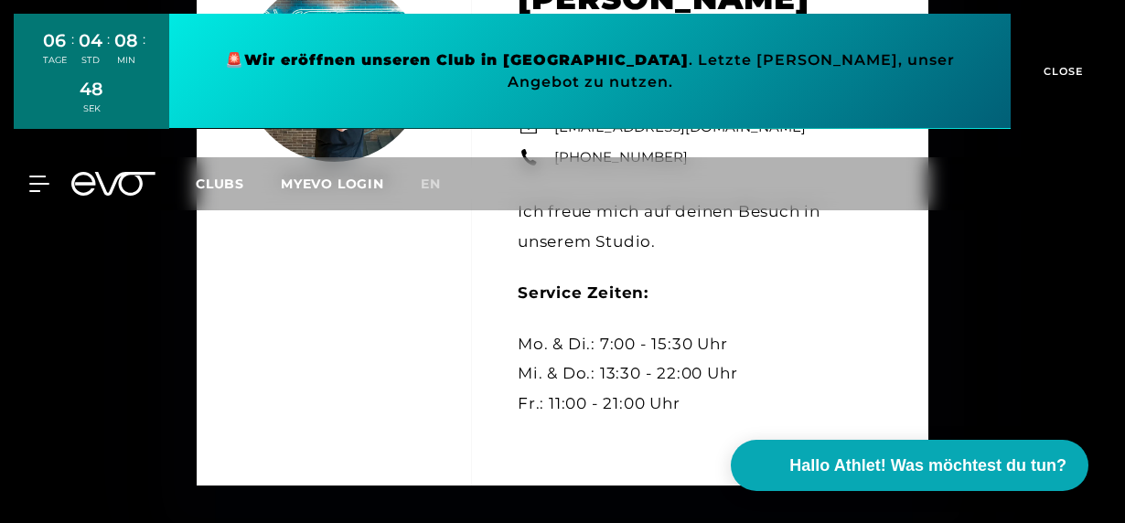
scroll to position [1098, 0]
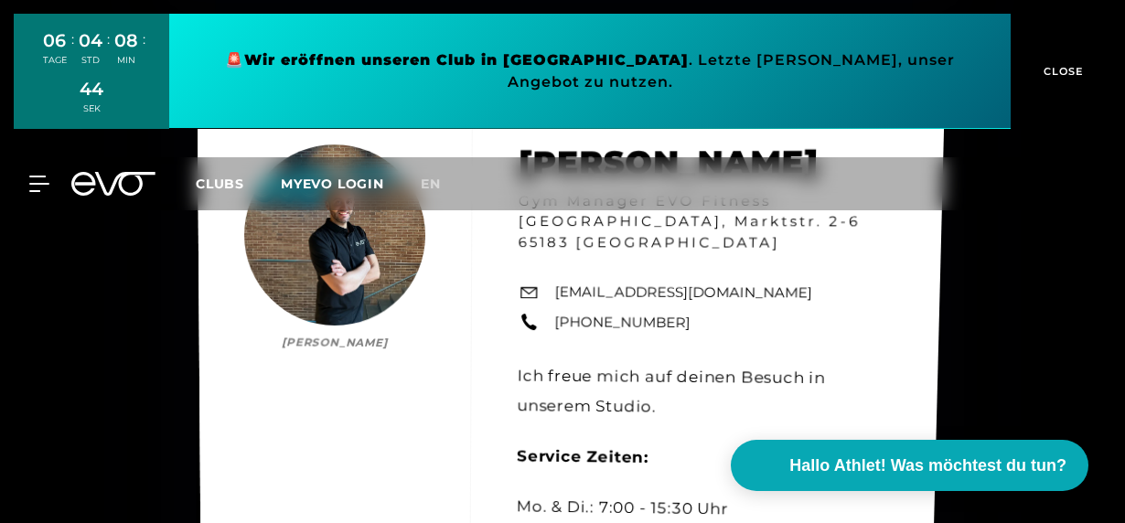
click at [653, 282] on link "wiesbaden@evofitness.de" at bounding box center [684, 293] width 258 height 22
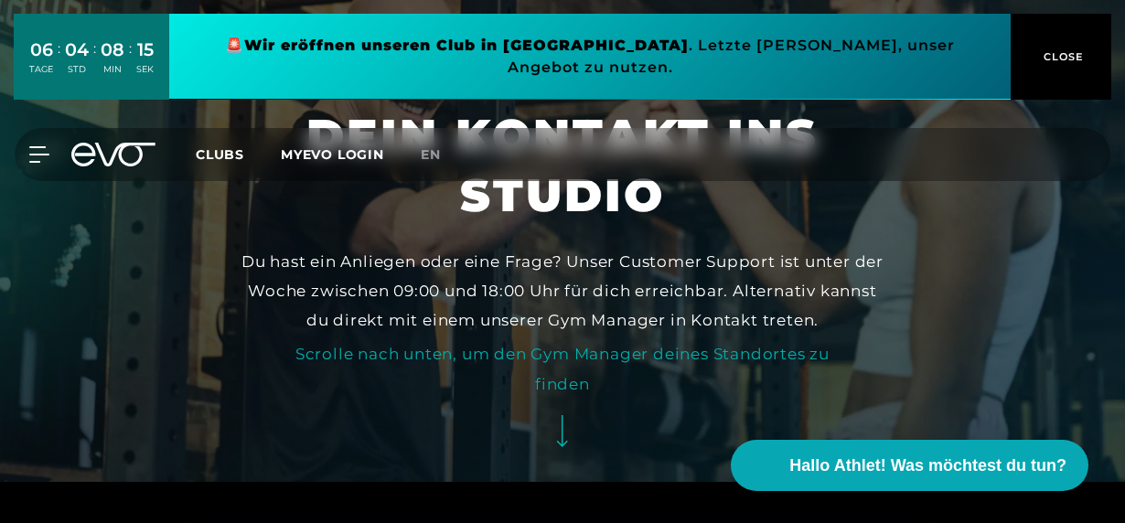
scroll to position [0, 0]
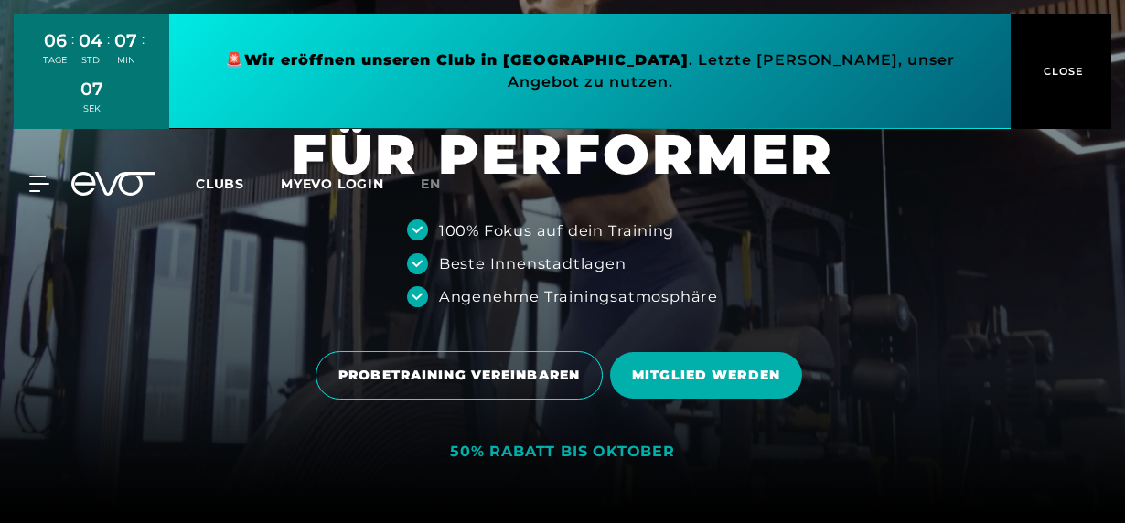
scroll to position [91, 0]
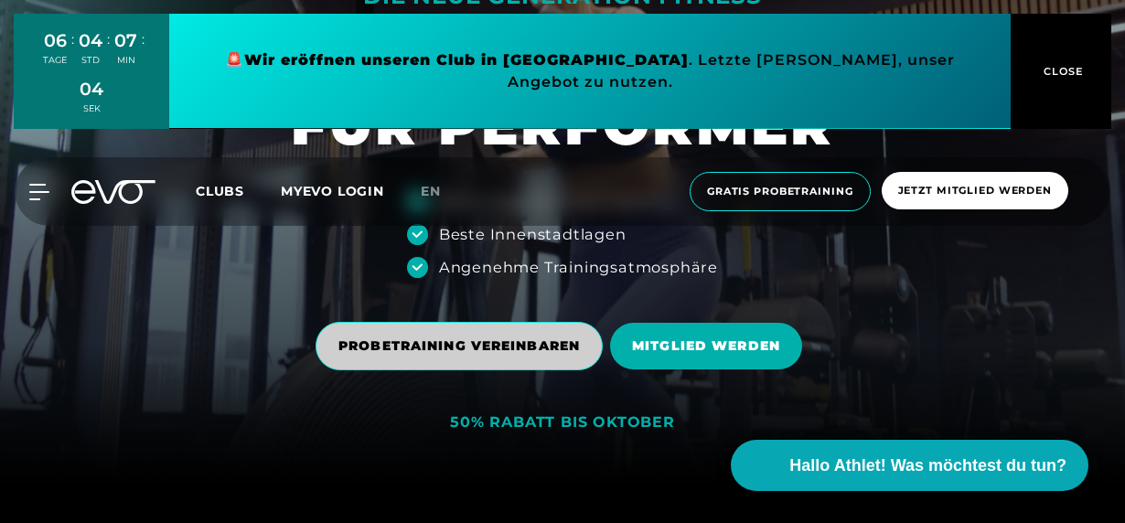
click at [503, 337] on span "PROBETRAINING VEREINBAREN" at bounding box center [458, 346] width 241 height 19
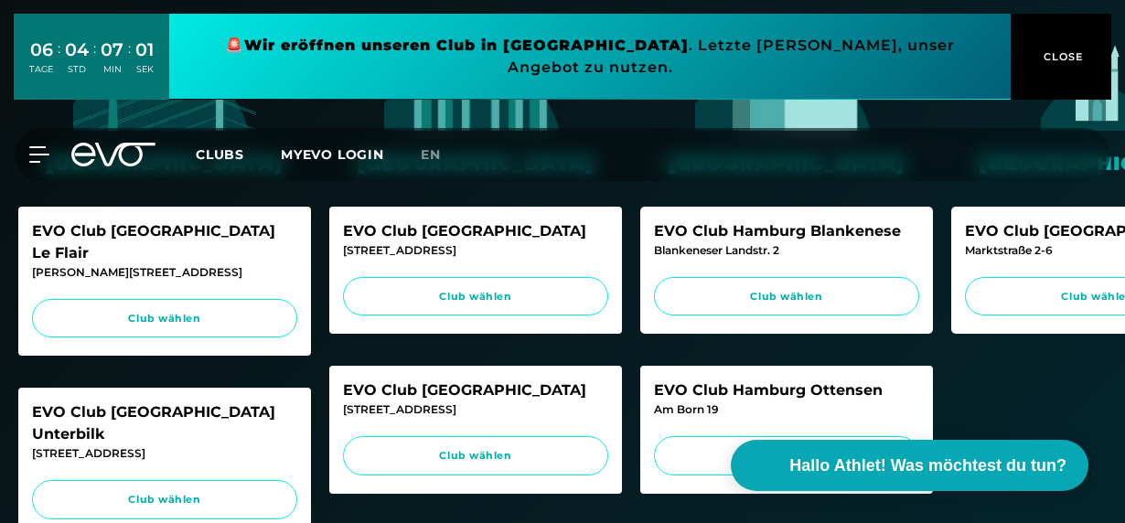
scroll to position [457, 0]
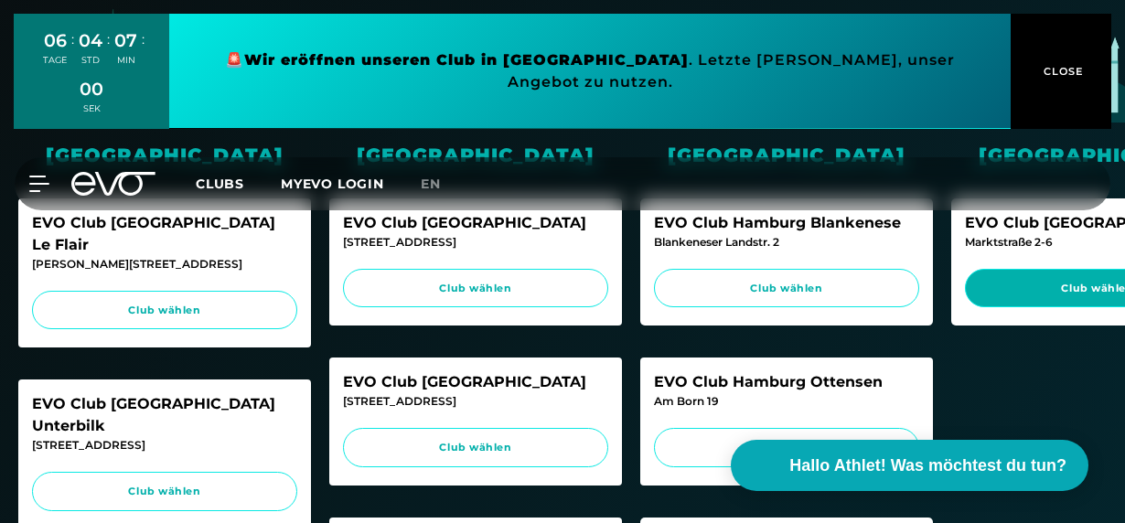
click at [1087, 287] on span "Club wählen" at bounding box center [1097, 289] width 231 height 16
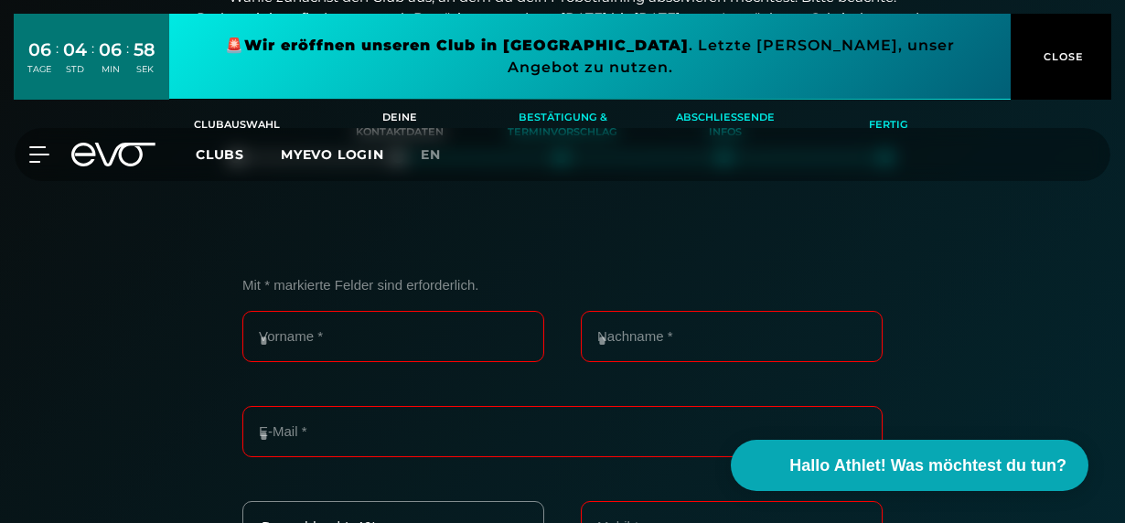
scroll to position [233, 0]
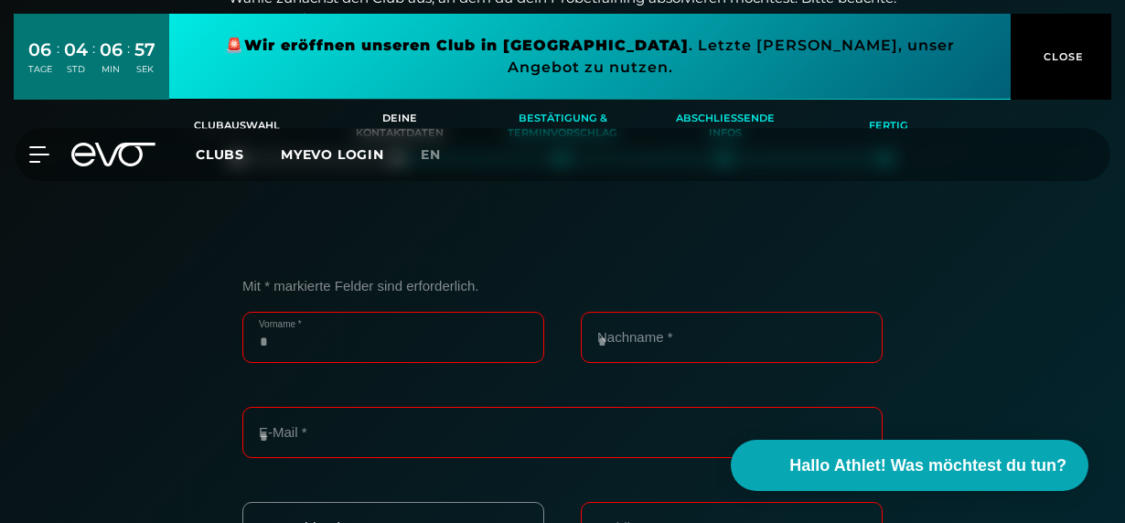
click at [370, 333] on input "Vorname *" at bounding box center [393, 337] width 302 height 51
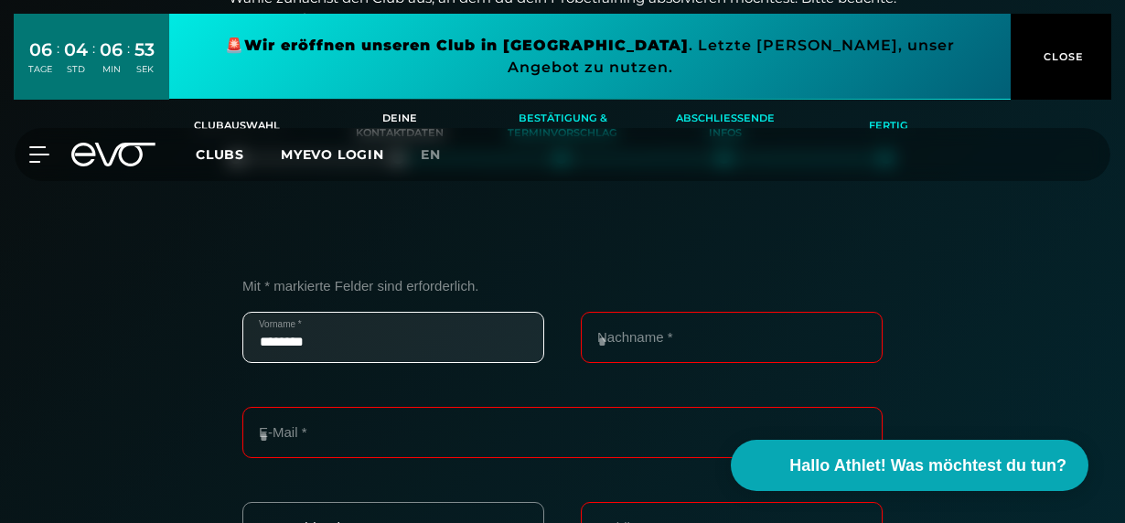
type input "********"
click at [627, 336] on input "Nachname *" at bounding box center [732, 337] width 302 height 51
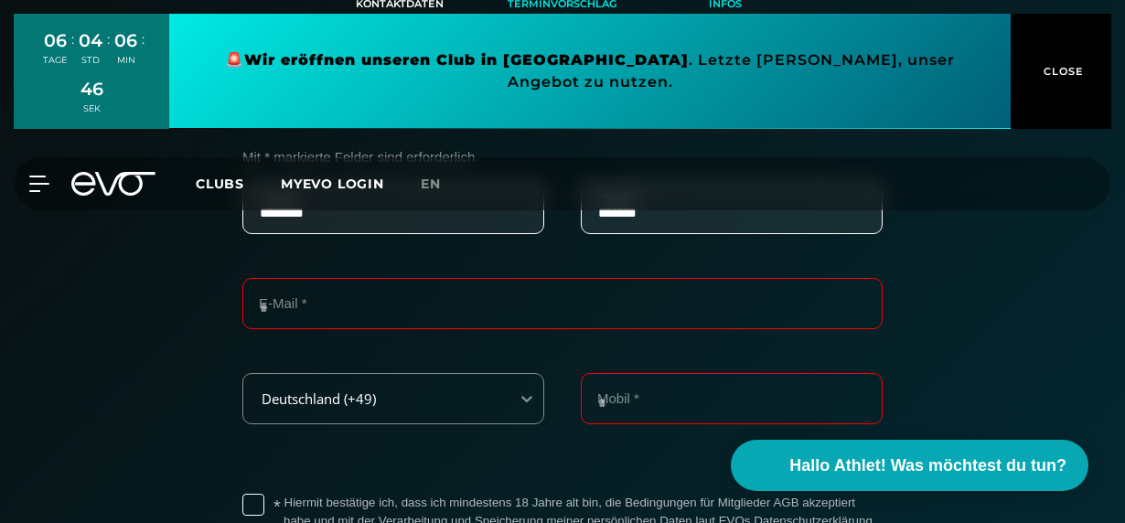
scroll to position [366, 0]
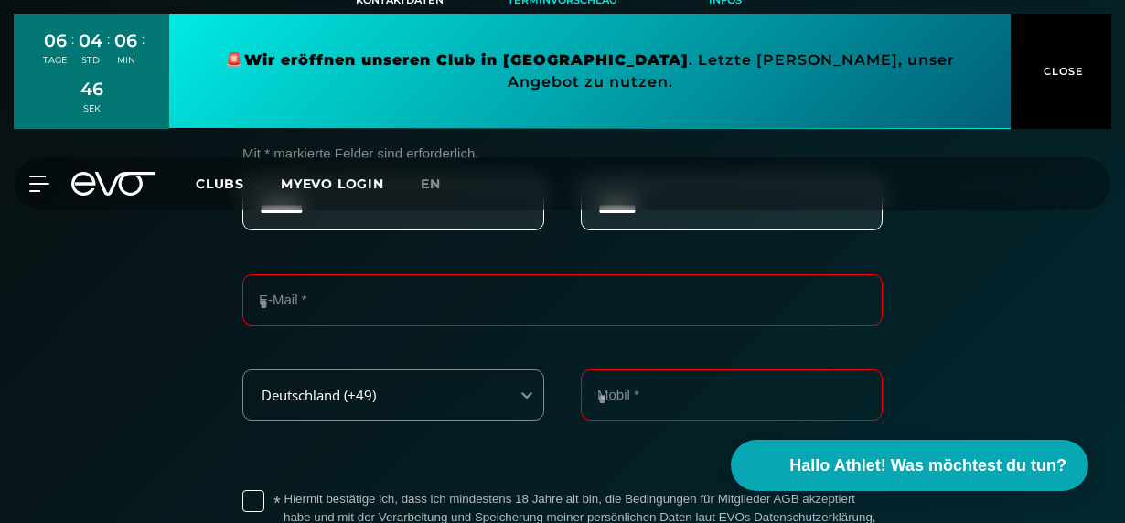
type input "*******"
click at [375, 299] on input "E-Mail *" at bounding box center [562, 299] width 640 height 51
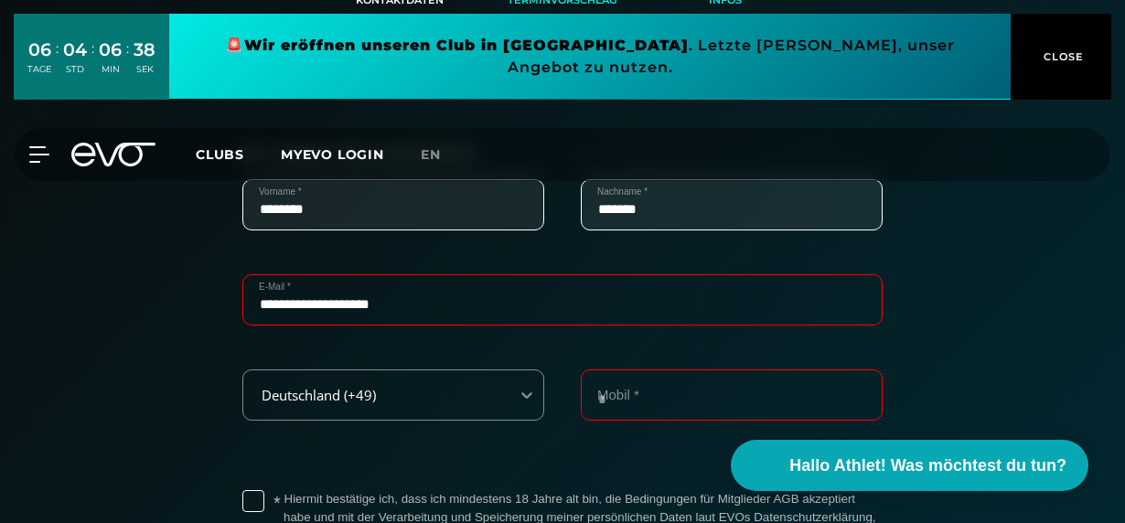
type input "**********"
click at [609, 393] on input "Mobil *" at bounding box center [732, 395] width 302 height 51
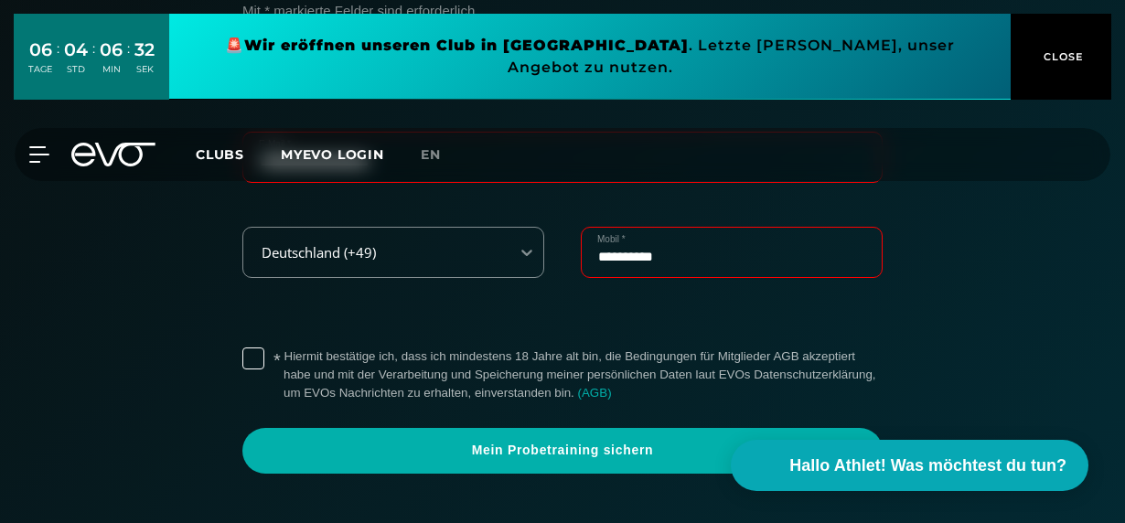
scroll to position [549, 0]
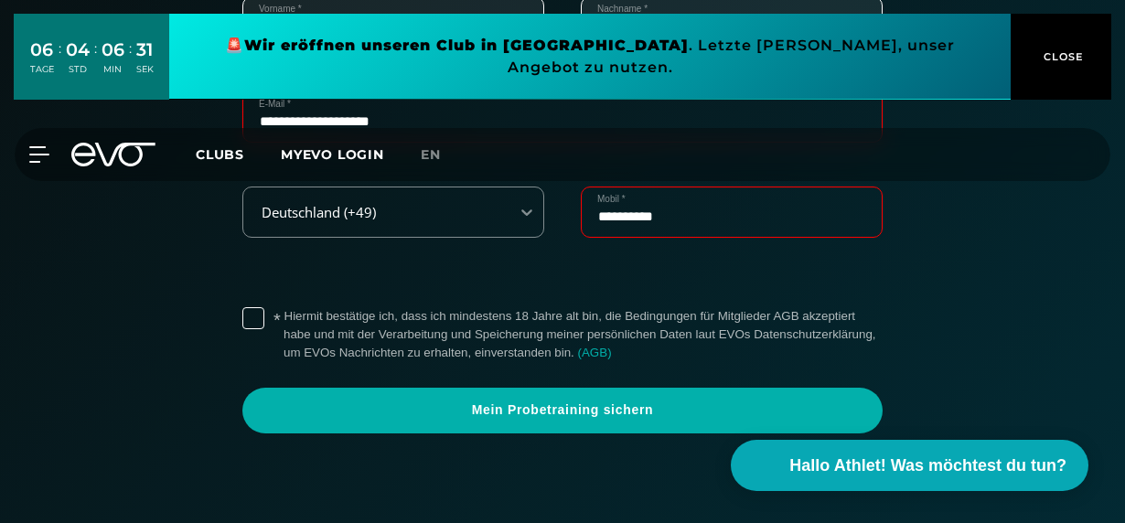
type input "**********"
click at [284, 312] on label "* Hiermit bestätige ich, dass ich mindestens 18 Jahre alt bin, die Bedingungen …" at bounding box center [583, 334] width 599 height 55
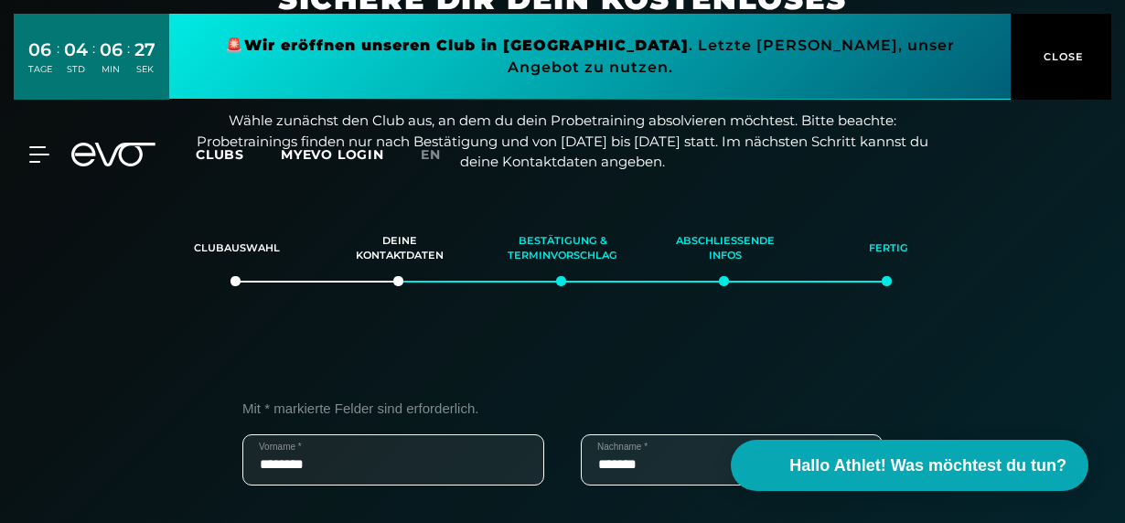
scroll to position [0, 0]
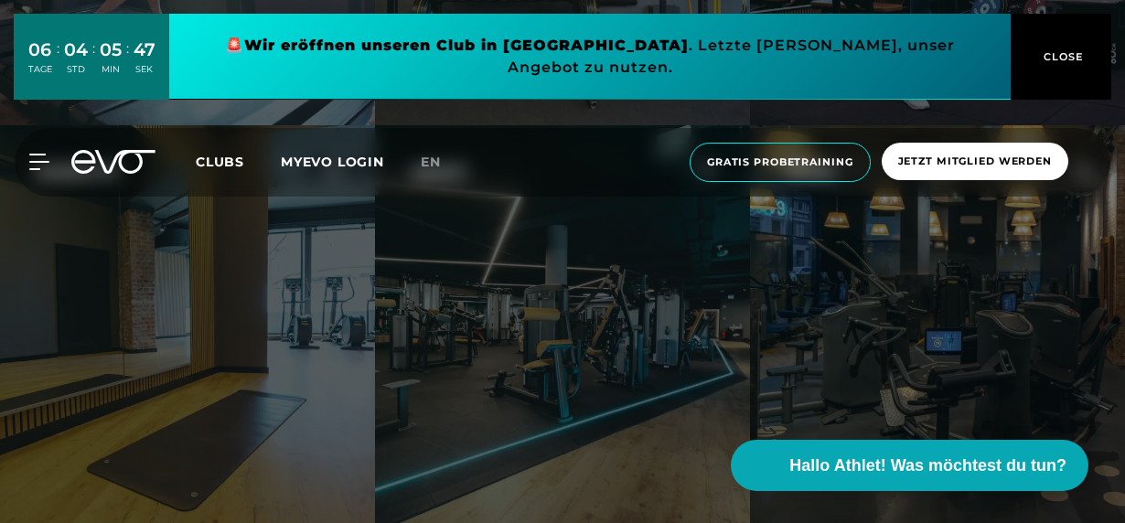
scroll to position [4390, 0]
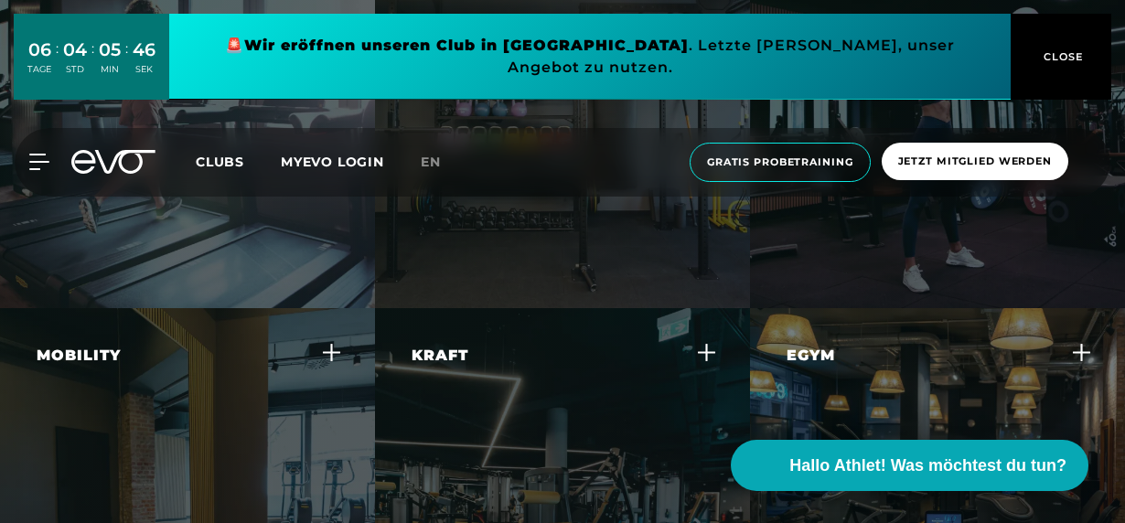
click at [817, 353] on div "Egym" at bounding box center [811, 356] width 48 height 22
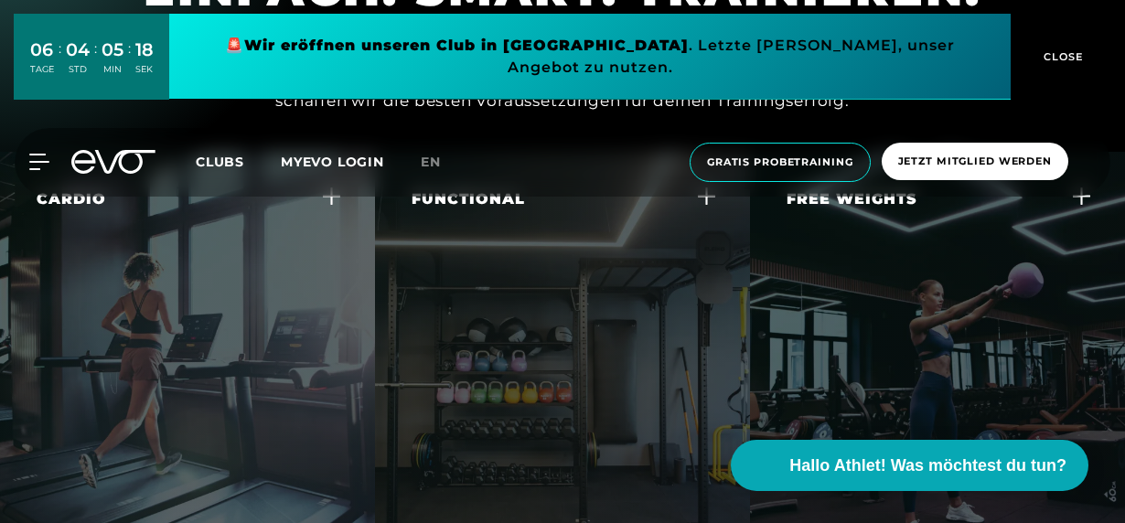
scroll to position [3946, 0]
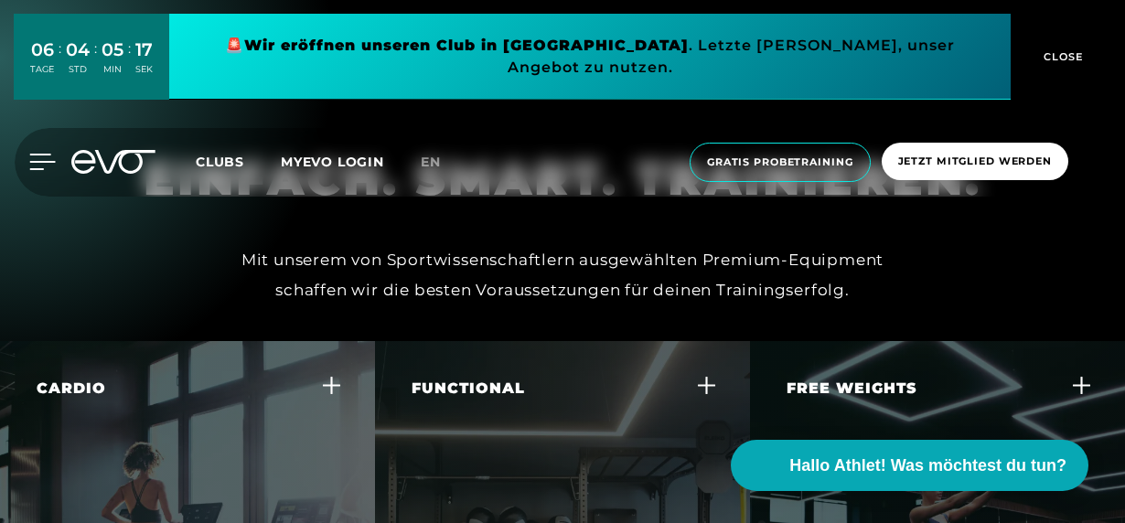
click at [32, 154] on icon at bounding box center [42, 162] width 27 height 16
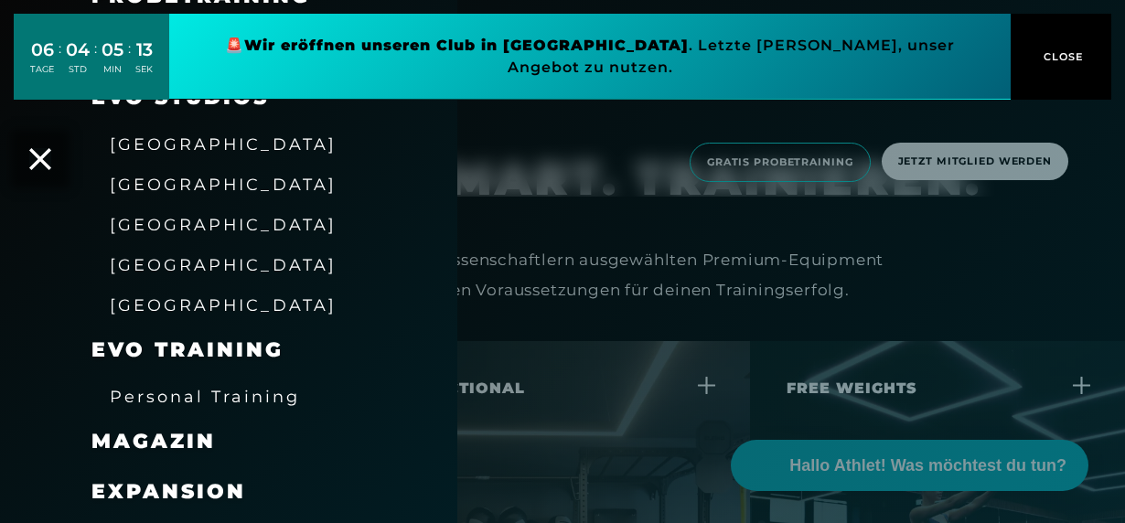
scroll to position [366, 0]
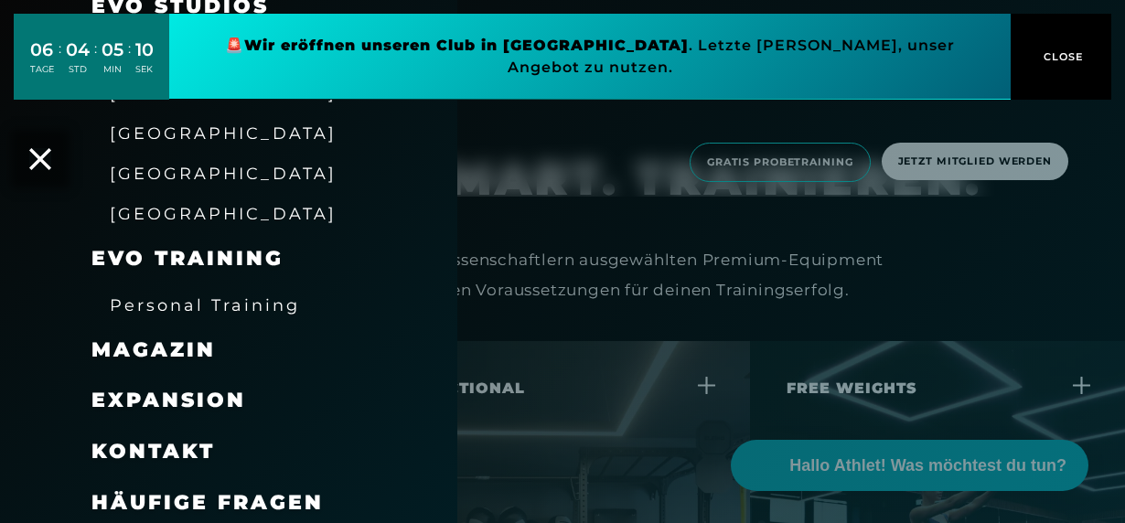
click at [170, 259] on span "EVO Training" at bounding box center [187, 258] width 192 height 25
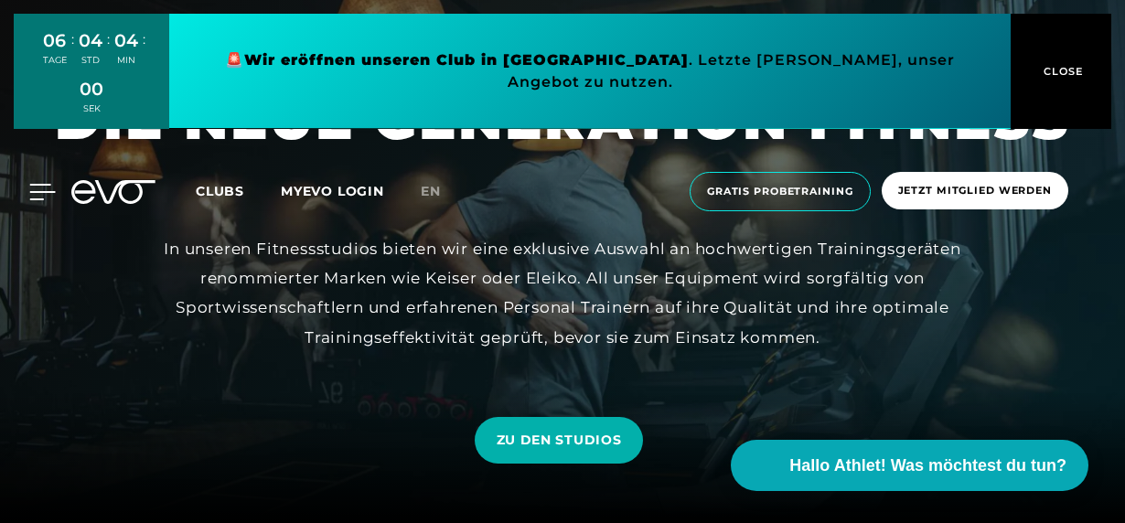
click at [35, 188] on div "MyEVO Login Über EVO Mitgliedschaften Probetraining TAGESPASS EVO Studios [GEOG…" at bounding box center [562, 192] width 1125 height 98
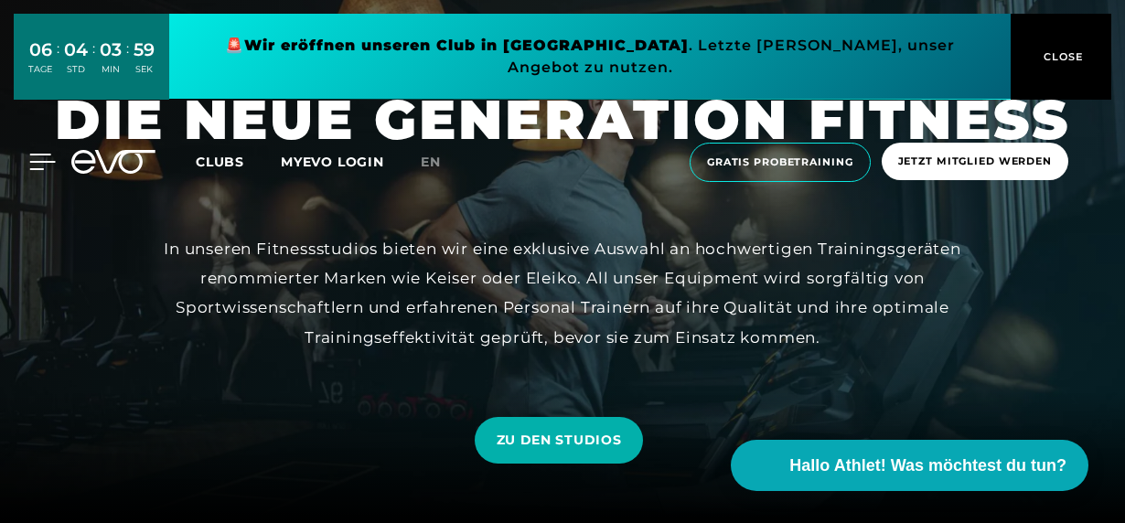
click at [27, 154] on div at bounding box center [28, 162] width 55 height 16
